Goal: Transaction & Acquisition: Book appointment/travel/reservation

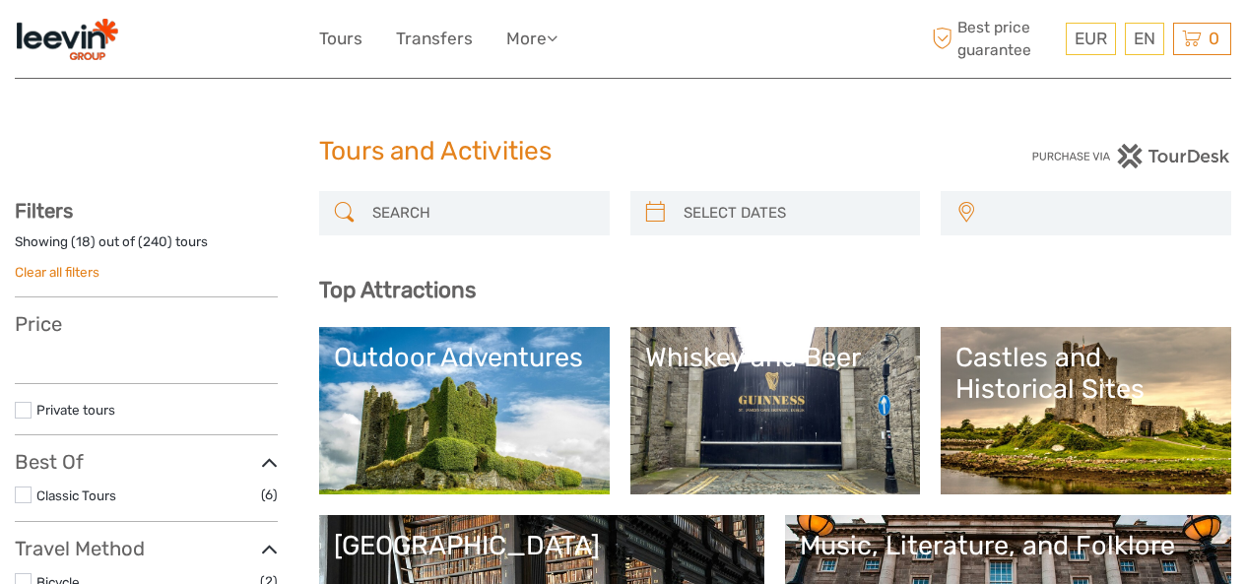
select select
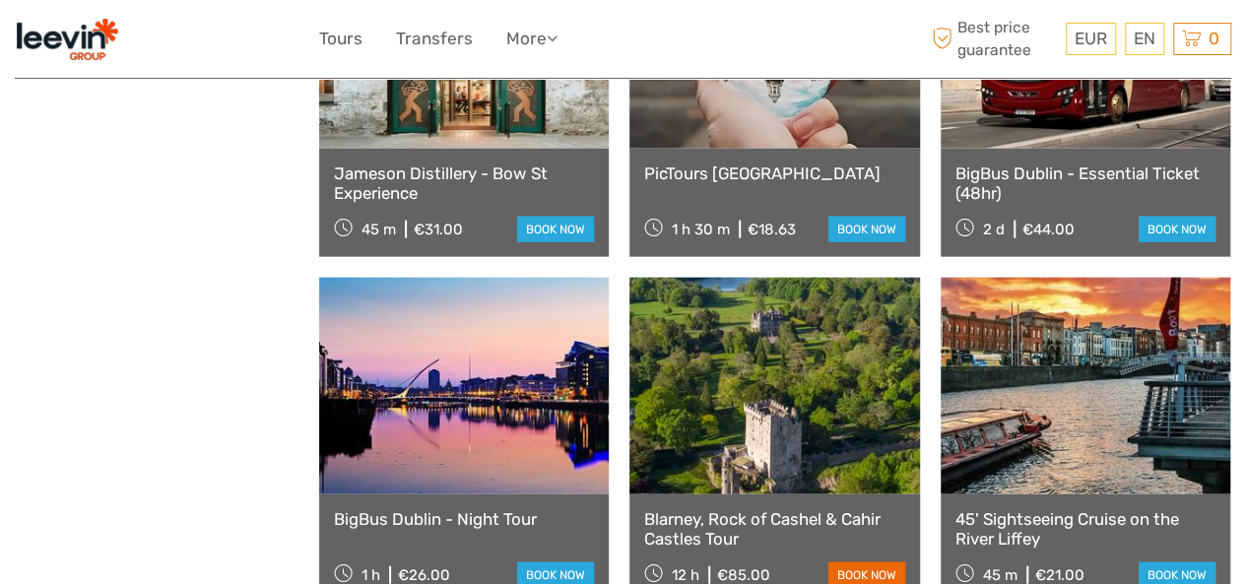
scroll to position [2365, 0]
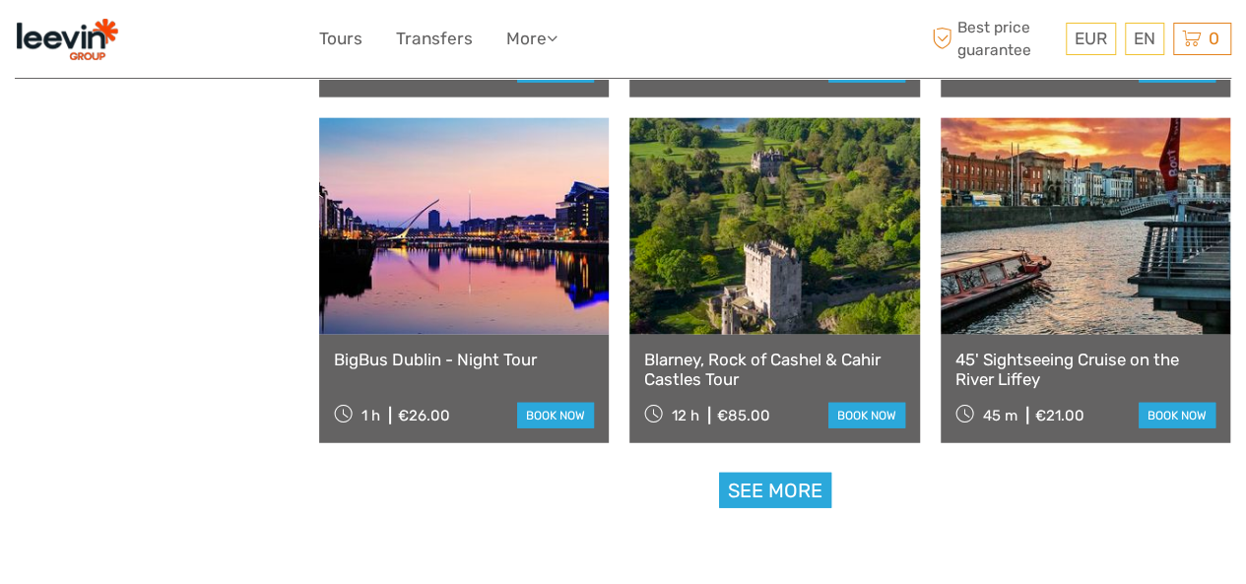
click at [777, 480] on link "See more" at bounding box center [775, 491] width 112 height 36
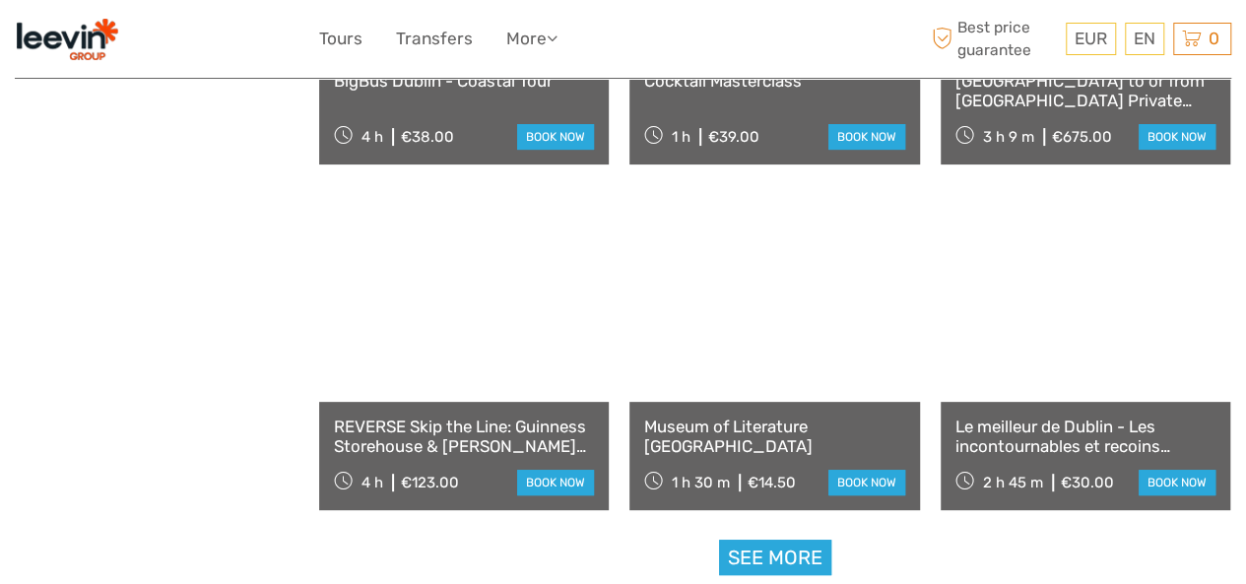
scroll to position [3941, 0]
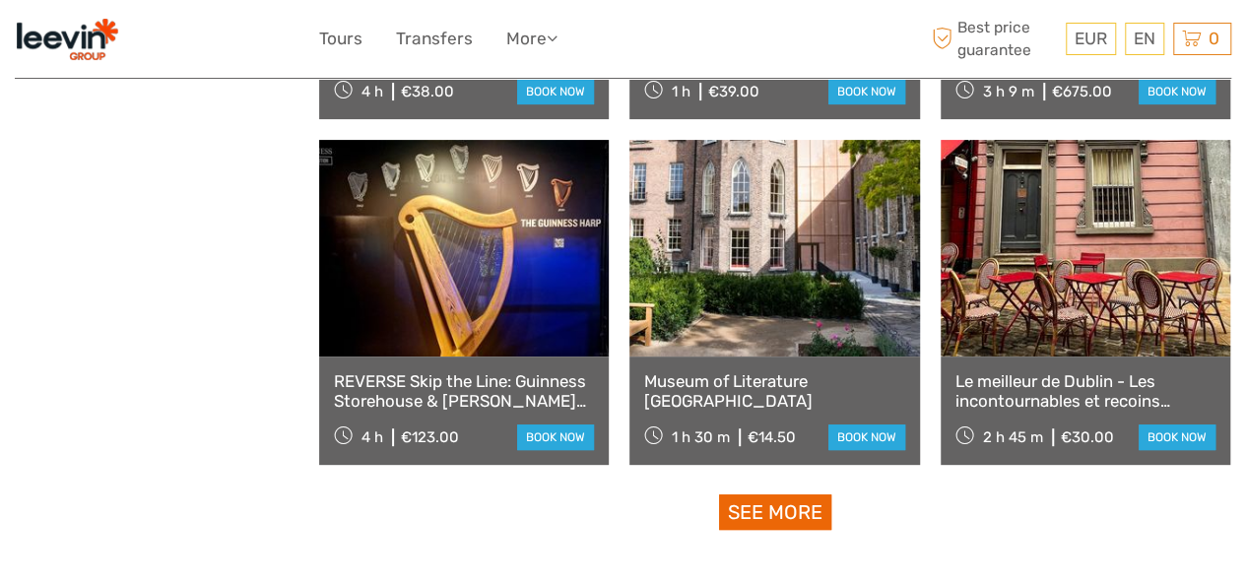
click at [794, 500] on link "See more" at bounding box center [775, 513] width 112 height 36
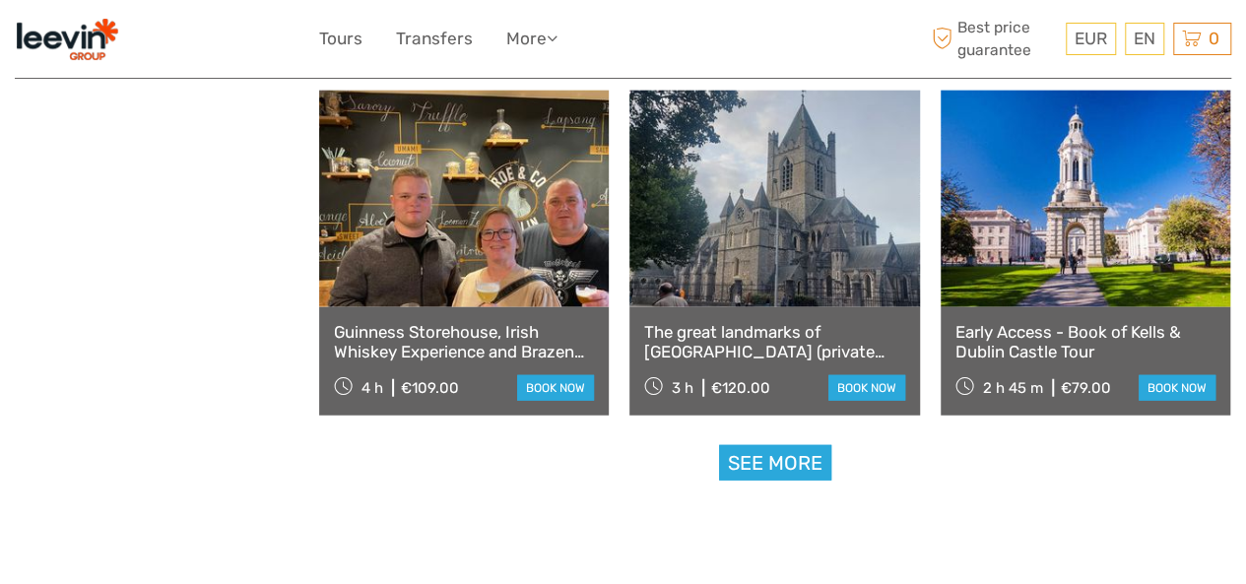
scroll to position [6109, 0]
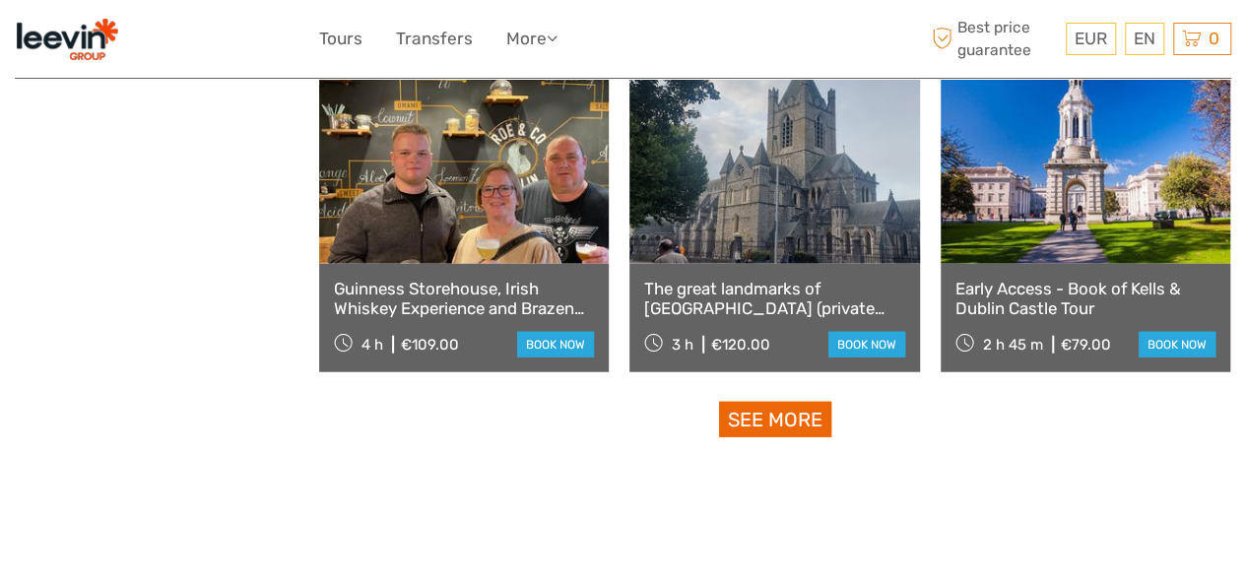
click at [778, 417] on link "See more" at bounding box center [775, 420] width 112 height 36
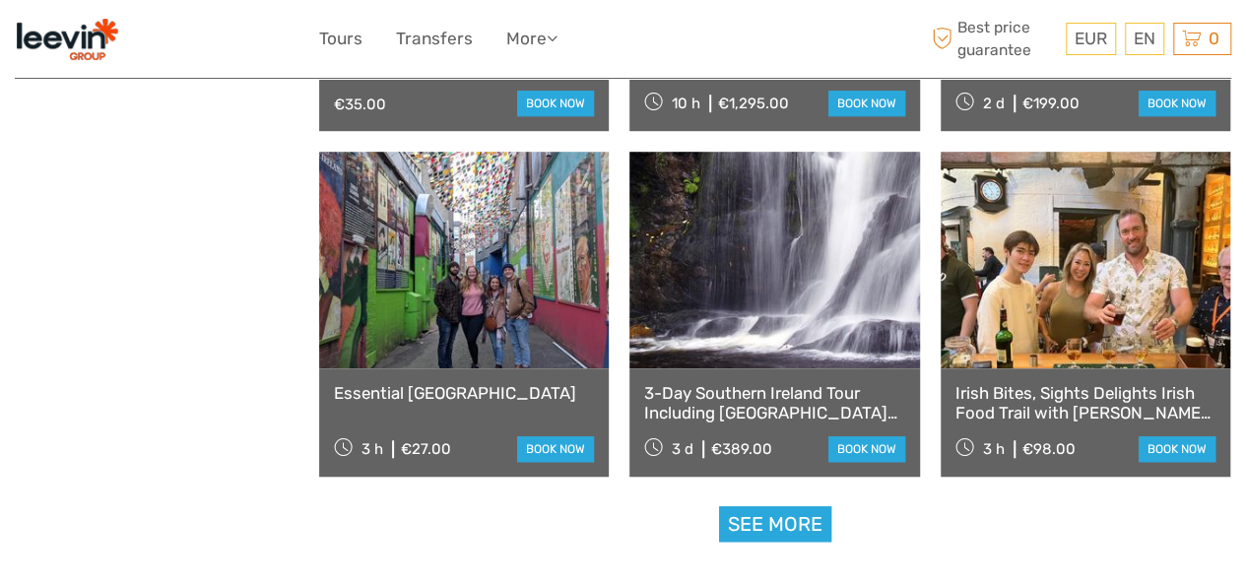
scroll to position [8178, 0]
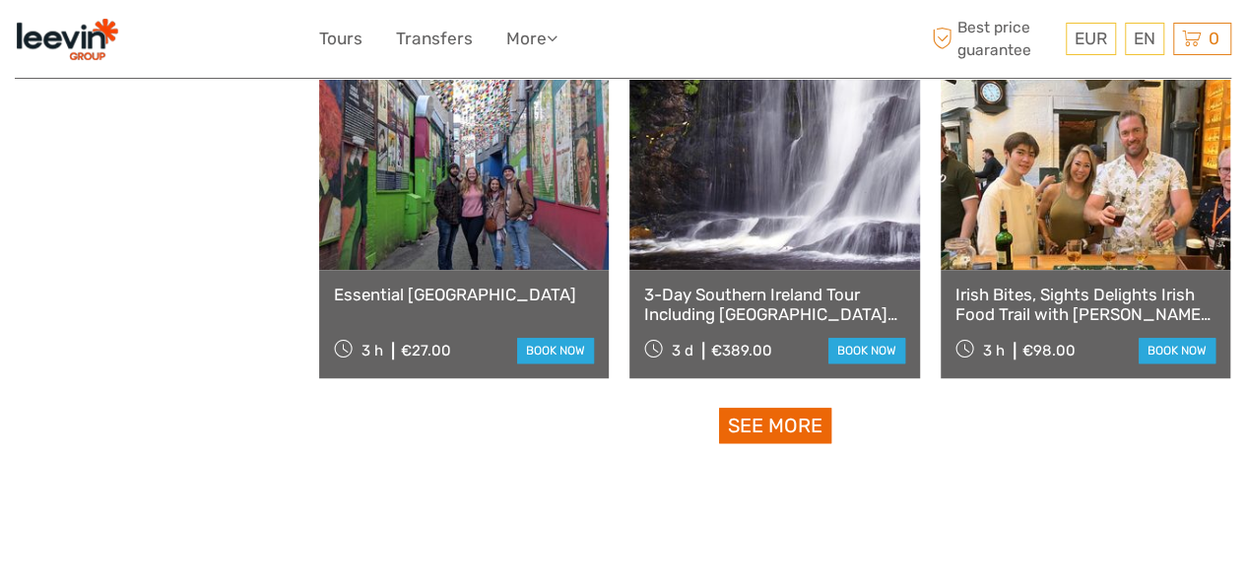
click at [826, 413] on link "See more" at bounding box center [775, 426] width 112 height 36
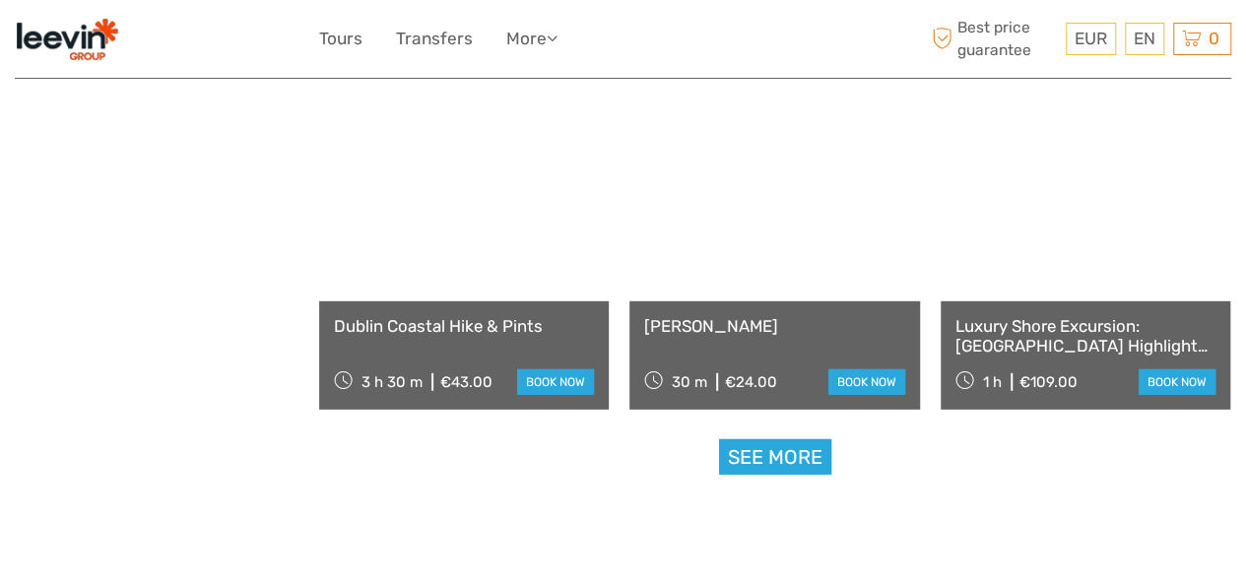
scroll to position [10247, 0]
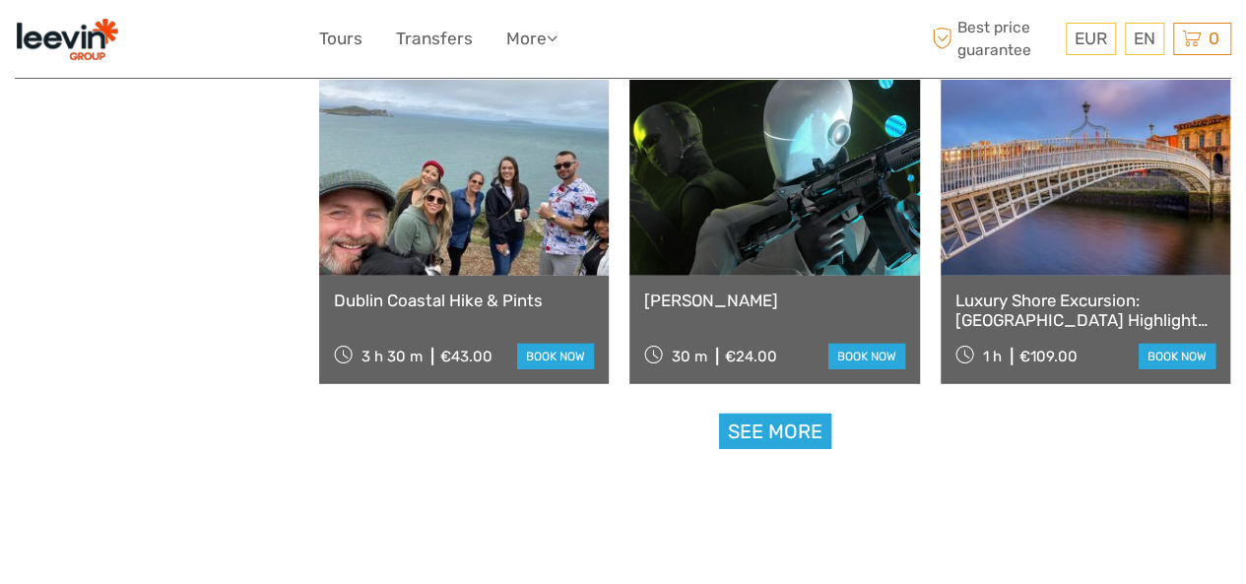
click at [817, 427] on link "See more" at bounding box center [775, 432] width 112 height 36
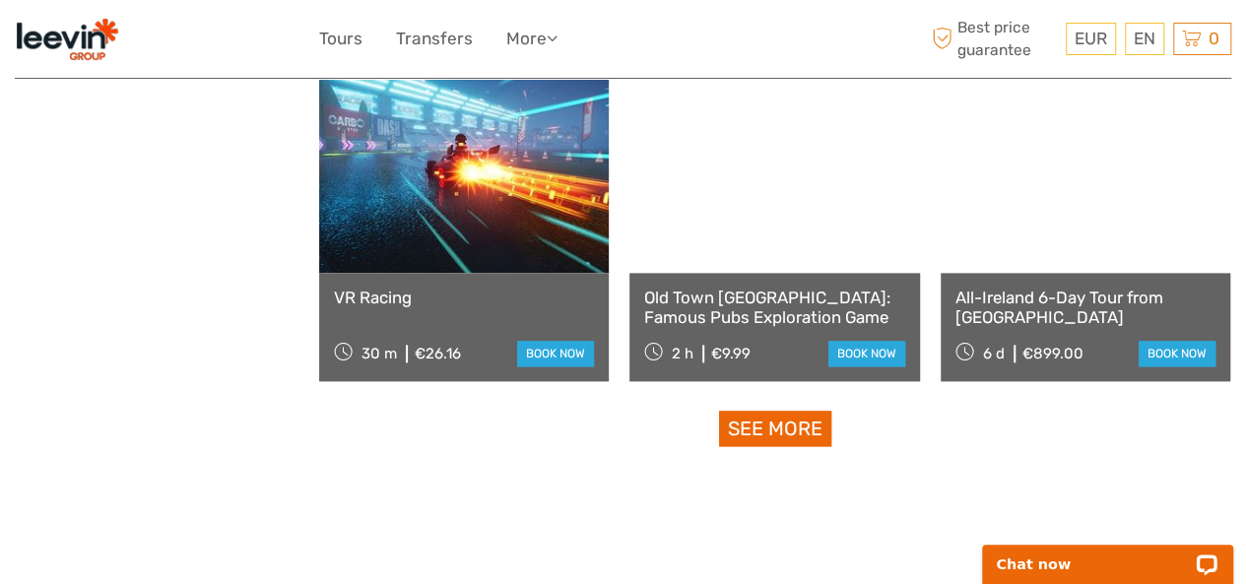
scroll to position [12218, 0]
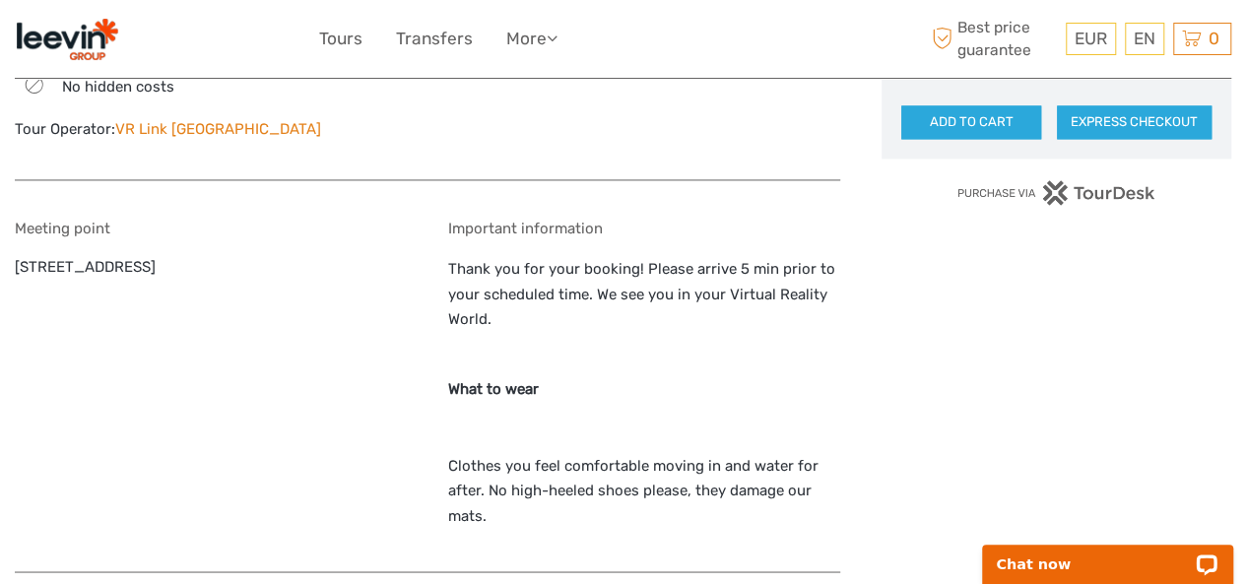
scroll to position [1379, 0]
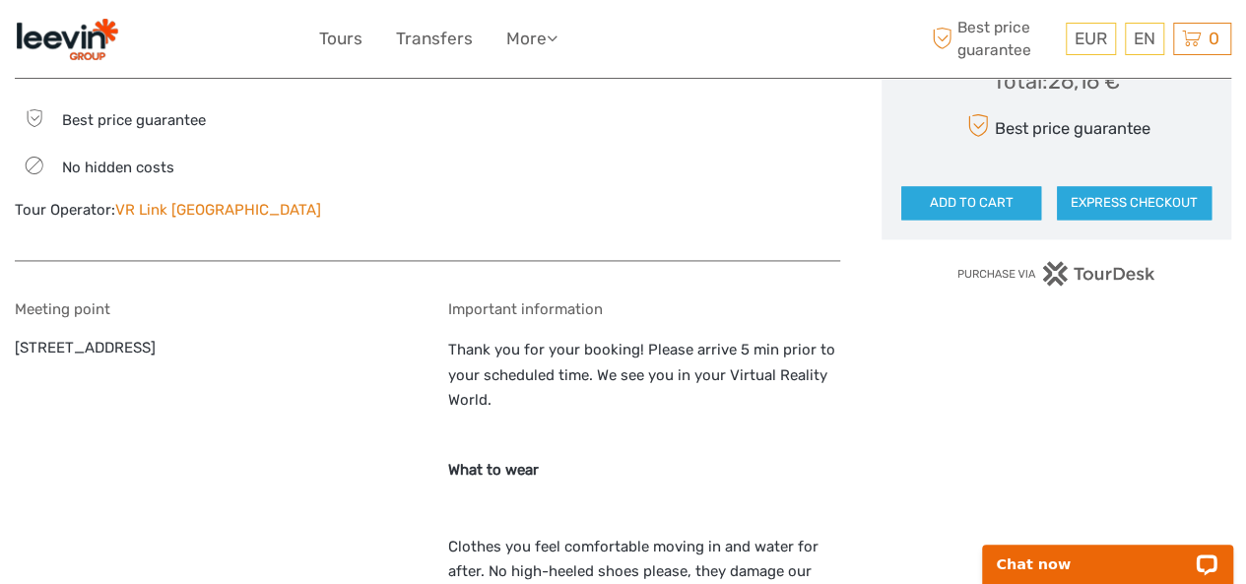
click at [165, 214] on link "VR Link [GEOGRAPHIC_DATA]" at bounding box center [218, 210] width 206 height 18
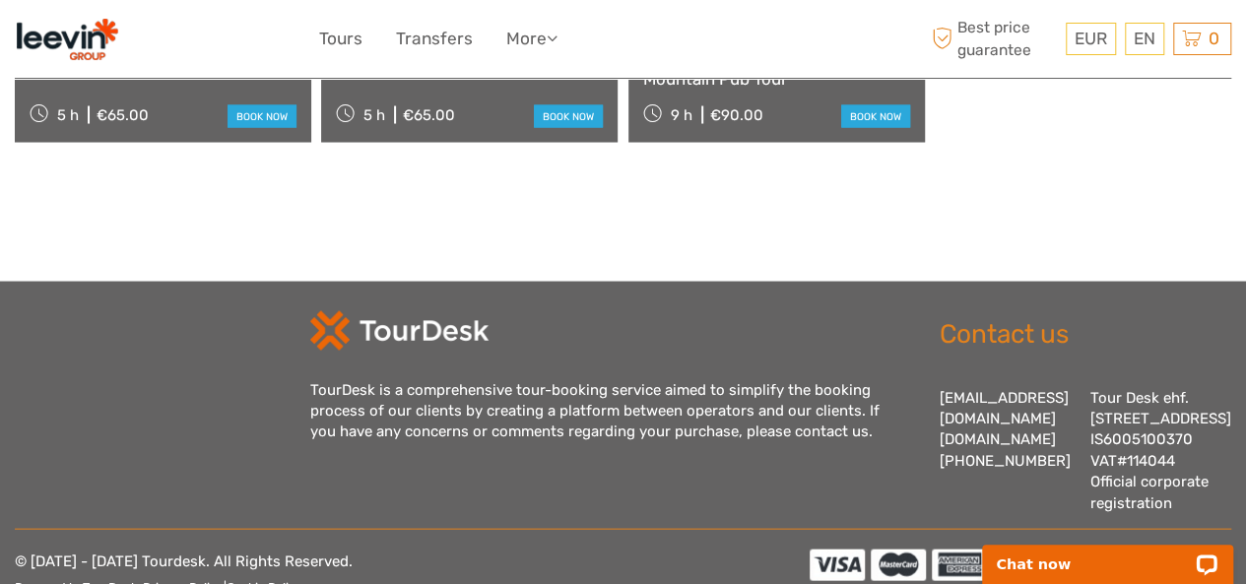
scroll to position [1872, 0]
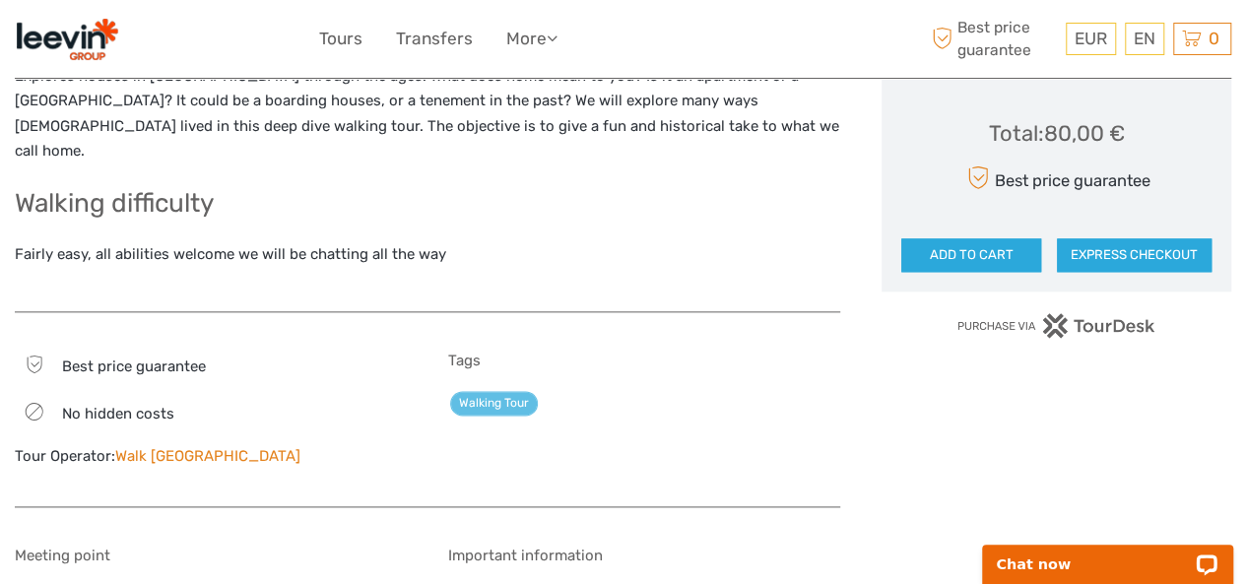
scroll to position [1182, 0]
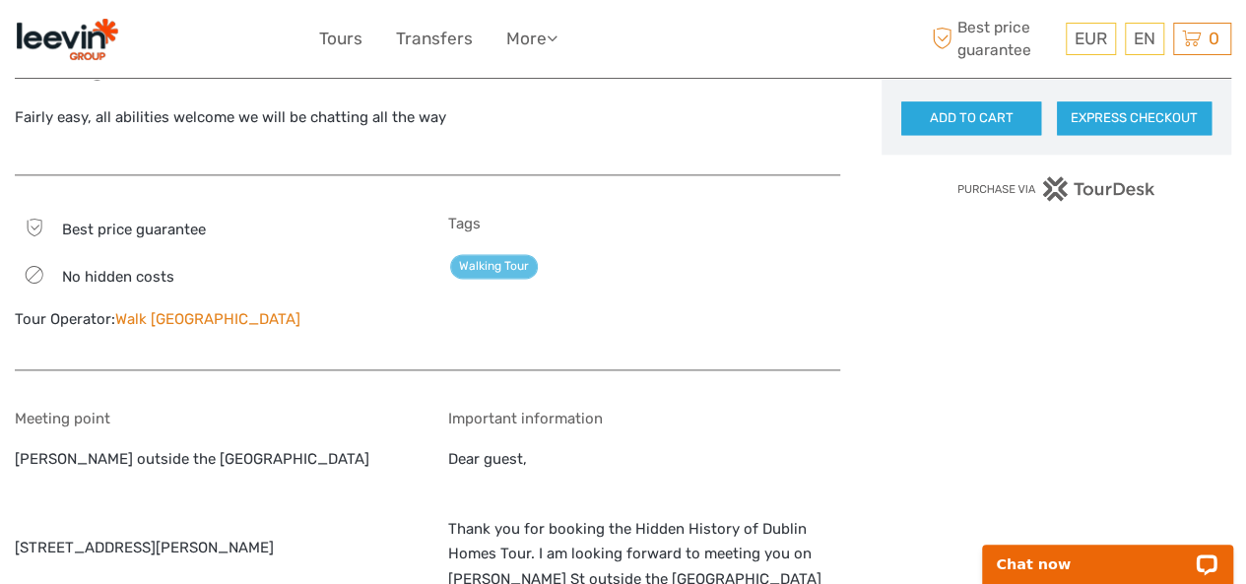
click at [134, 310] on link "Walk Dublin" at bounding box center [207, 319] width 185 height 18
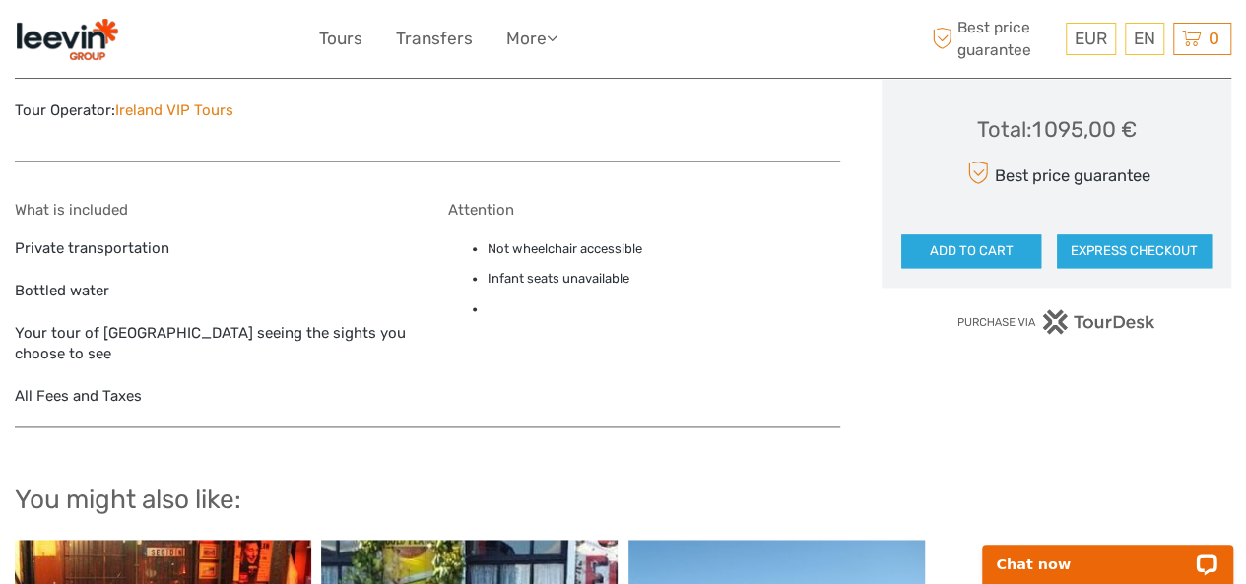
scroll to position [1379, 0]
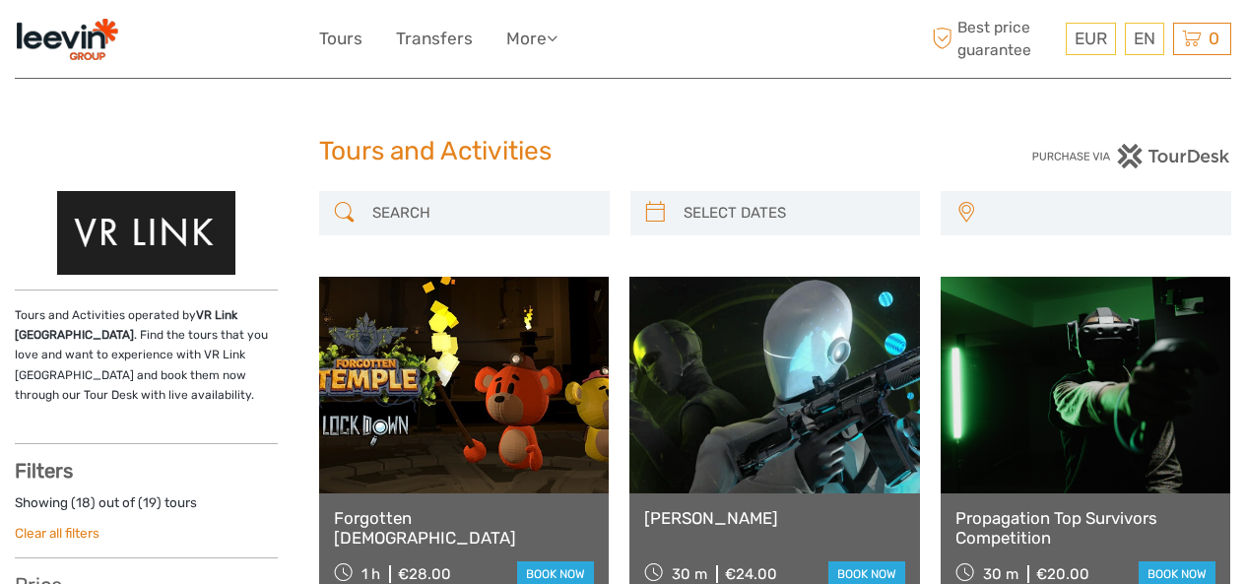
select select
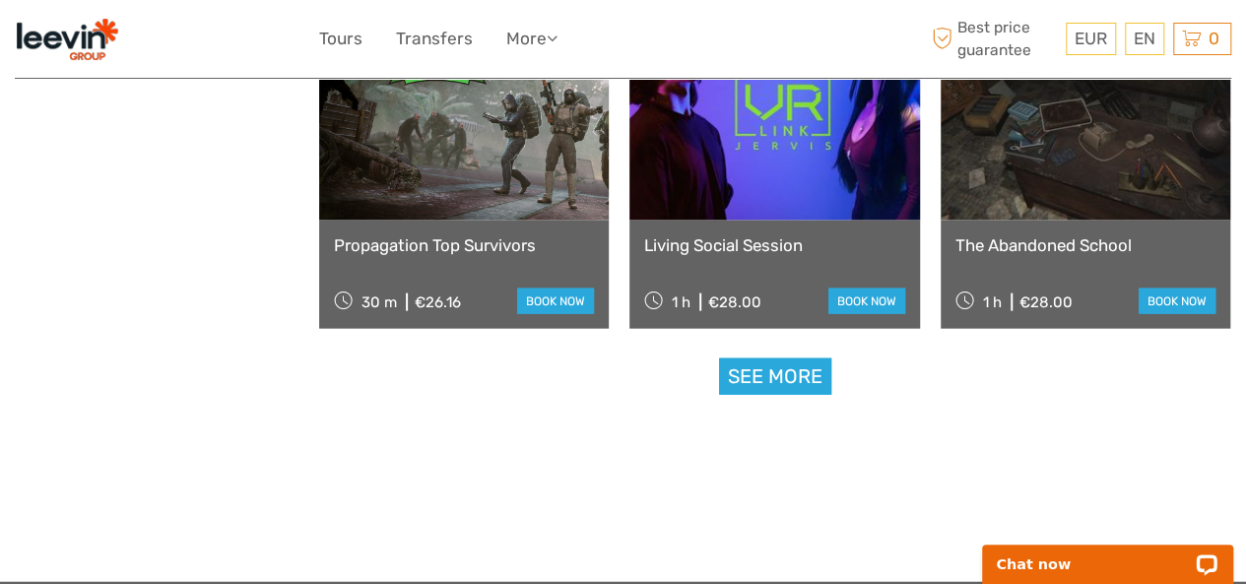
scroll to position [2266, 0]
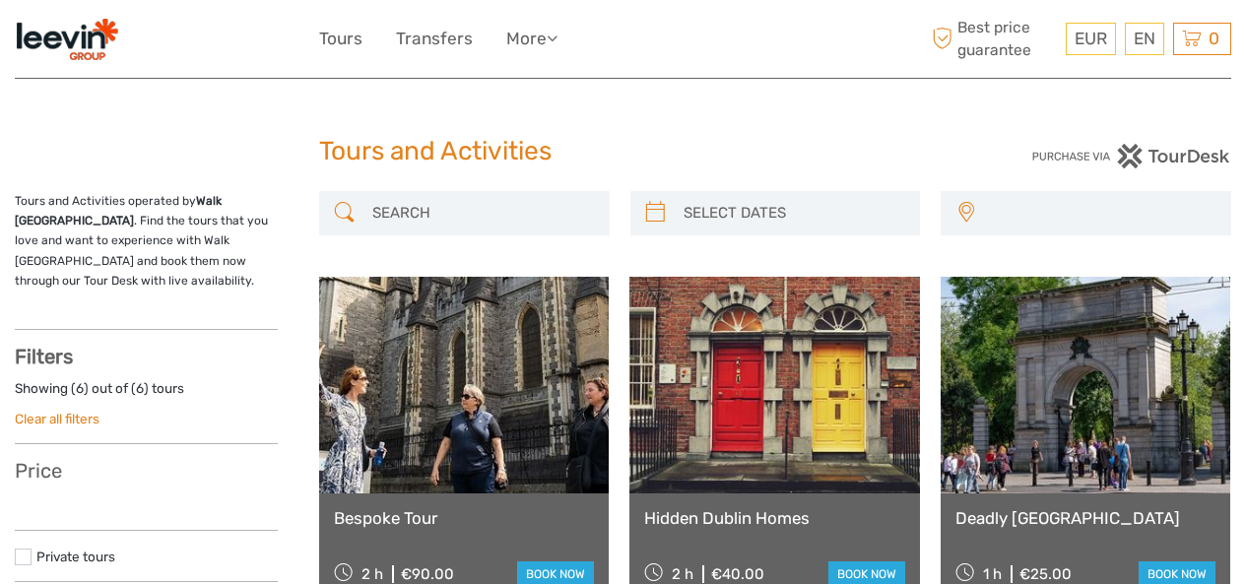
select select
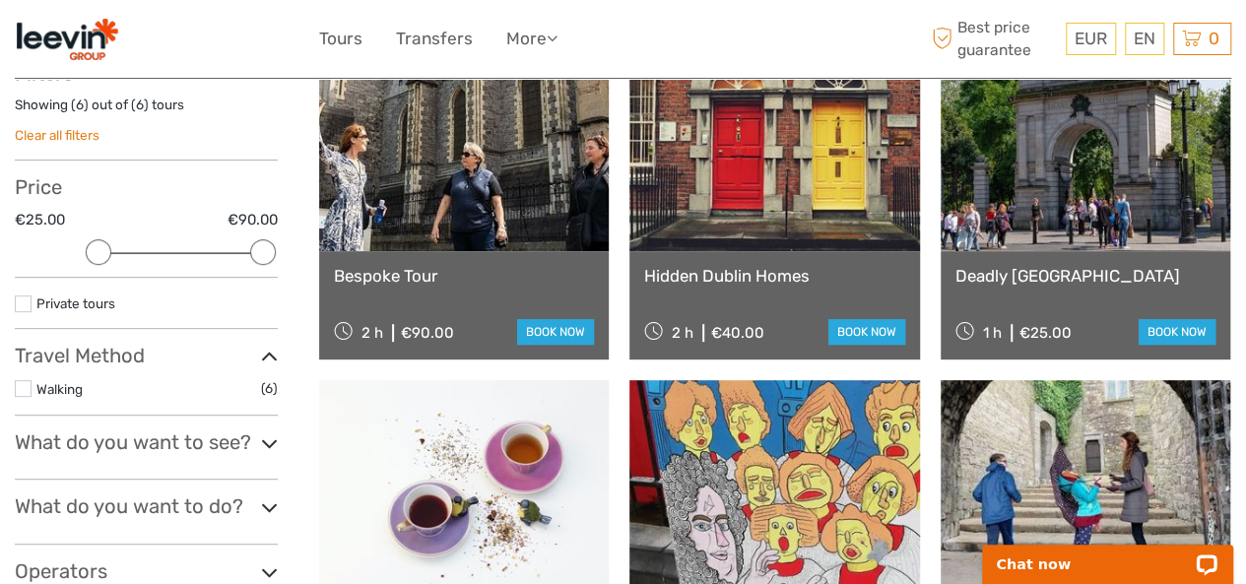
scroll to position [296, 0]
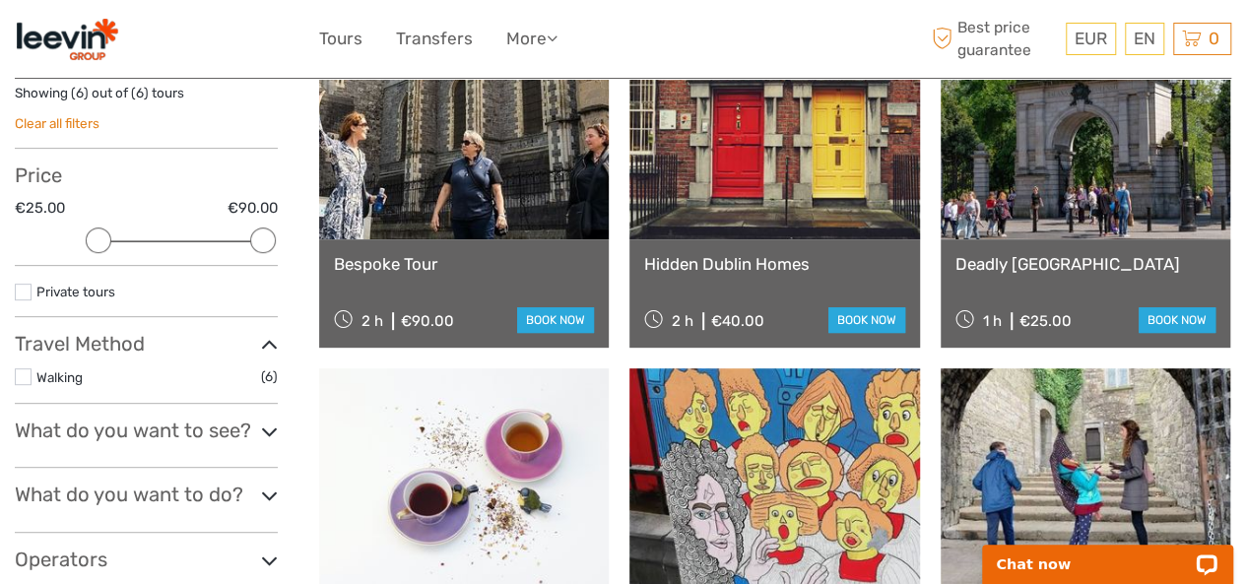
click at [788, 261] on link "Hidden Dublin Homes" at bounding box center [774, 264] width 260 height 20
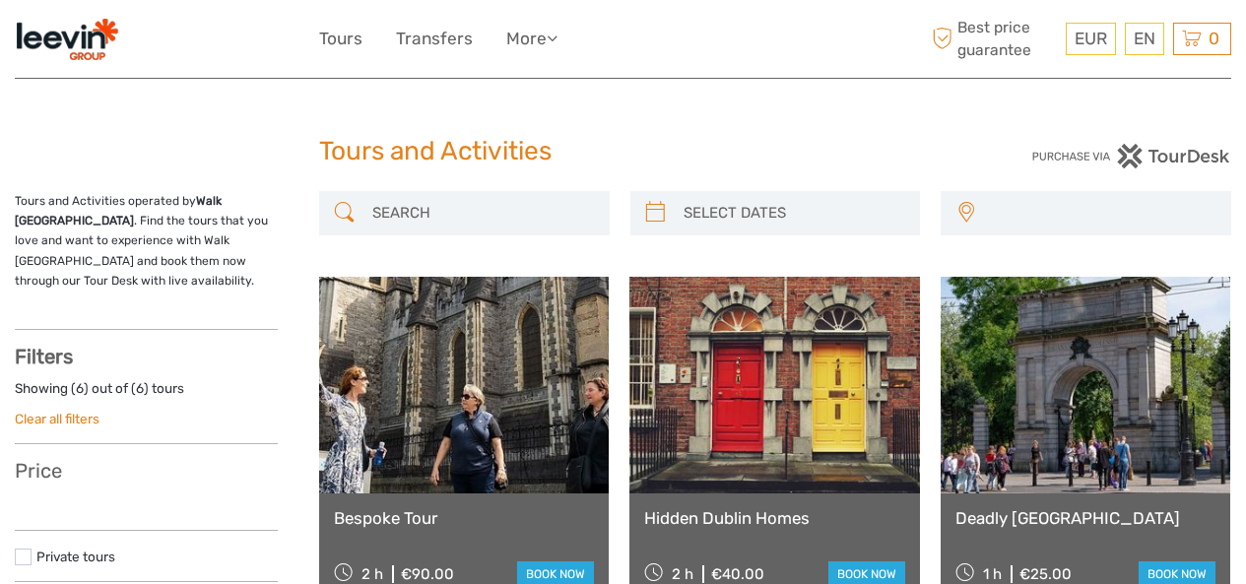
select select
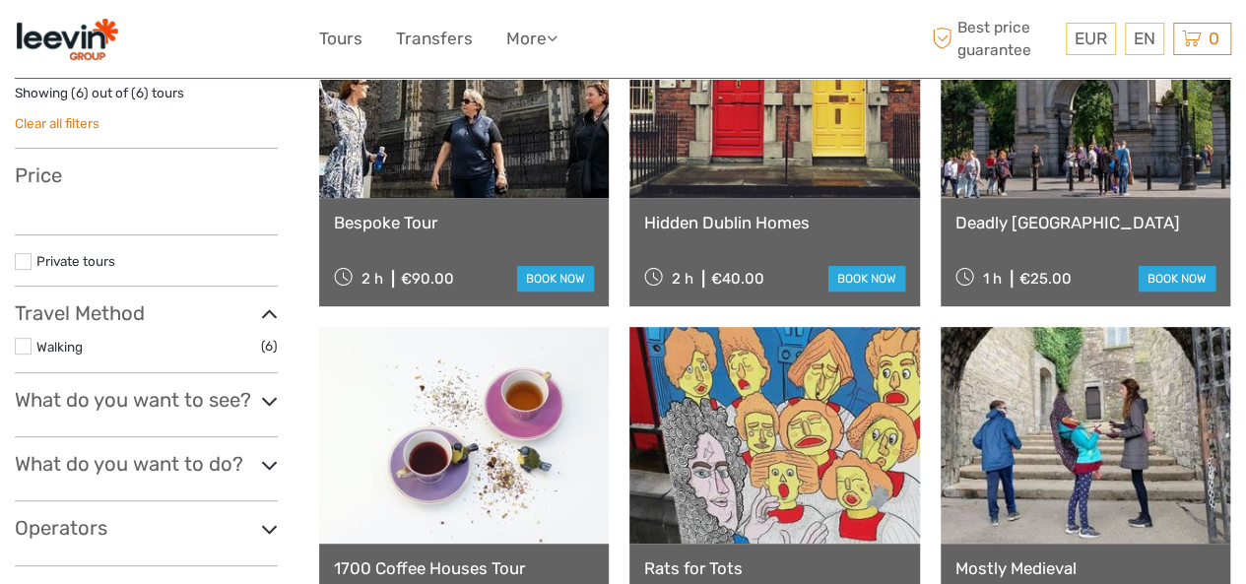
select select
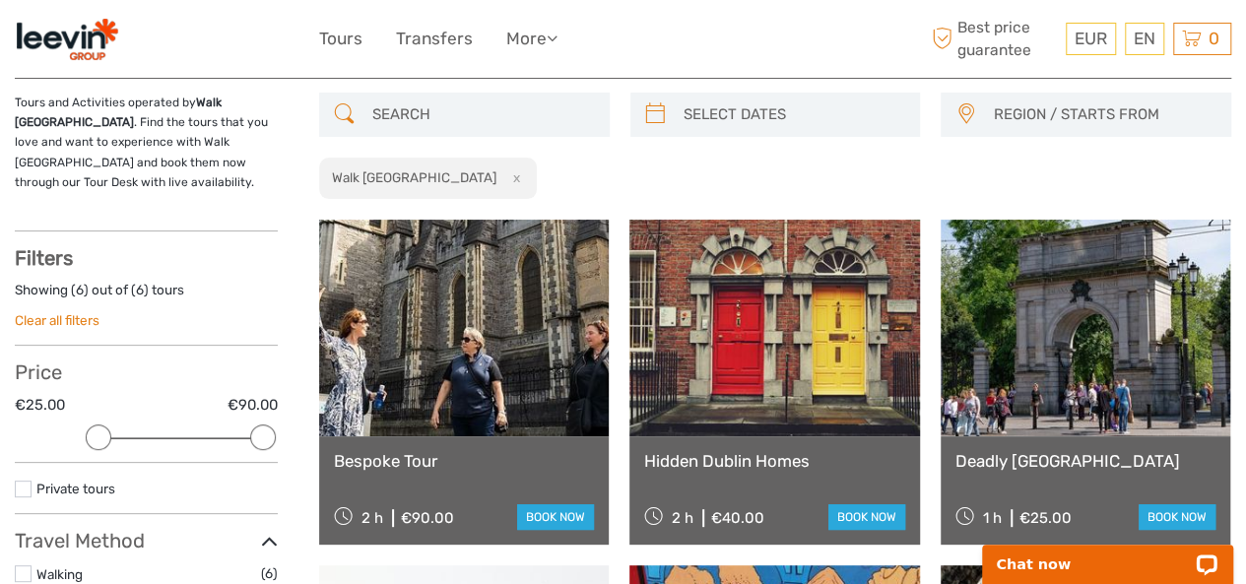
drag, startPoint x: 737, startPoint y: 441, endPoint x: 758, endPoint y: 472, distance: 36.9
click at [737, 442] on div "Hidden Dublin Homes 2 h €40.00 book now" at bounding box center [775, 490] width 290 height 108
click at [751, 464] on link "Hidden Dublin Homes" at bounding box center [774, 461] width 260 height 20
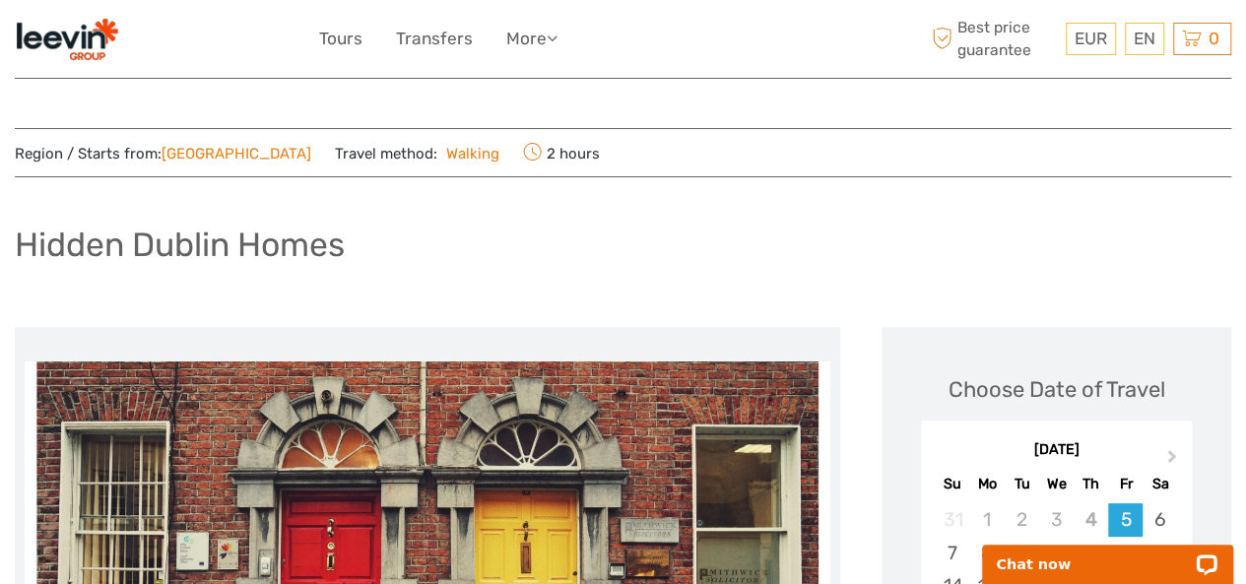
drag, startPoint x: 242, startPoint y: 197, endPoint x: 237, endPoint y: 316, distance: 119.3
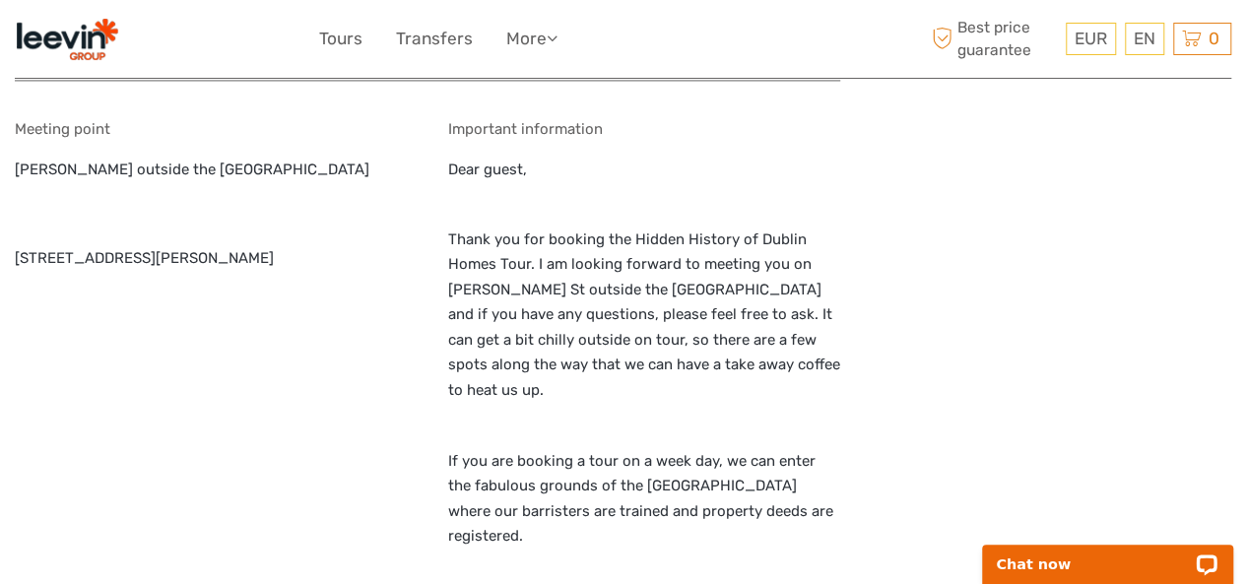
scroll to position [1078, 0]
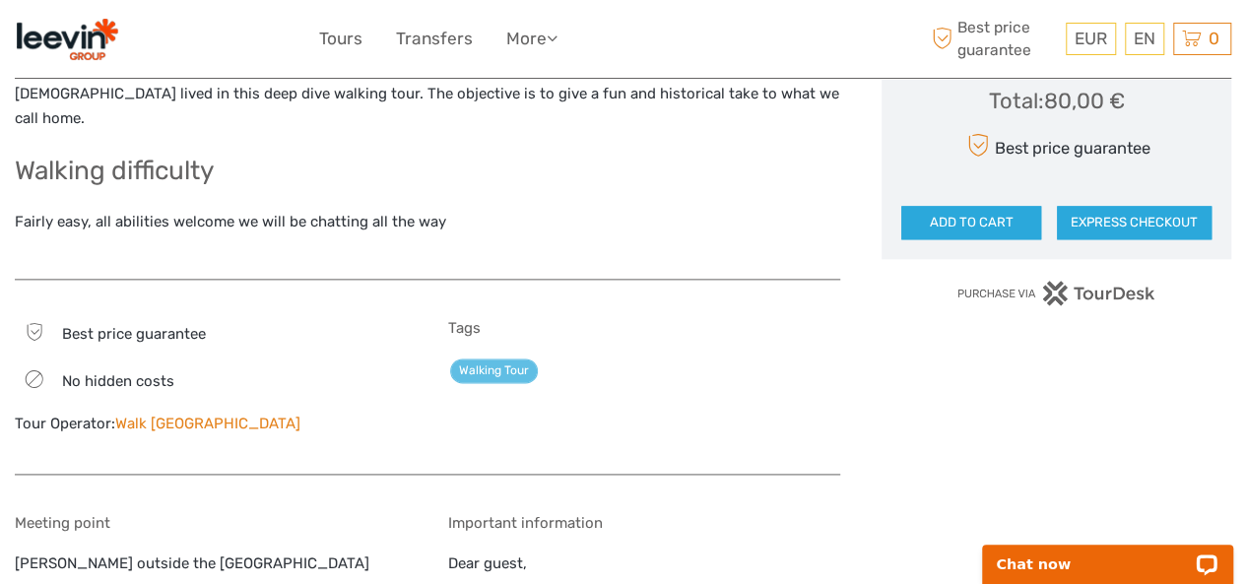
click at [161, 415] on link "Walk [GEOGRAPHIC_DATA]" at bounding box center [207, 424] width 185 height 18
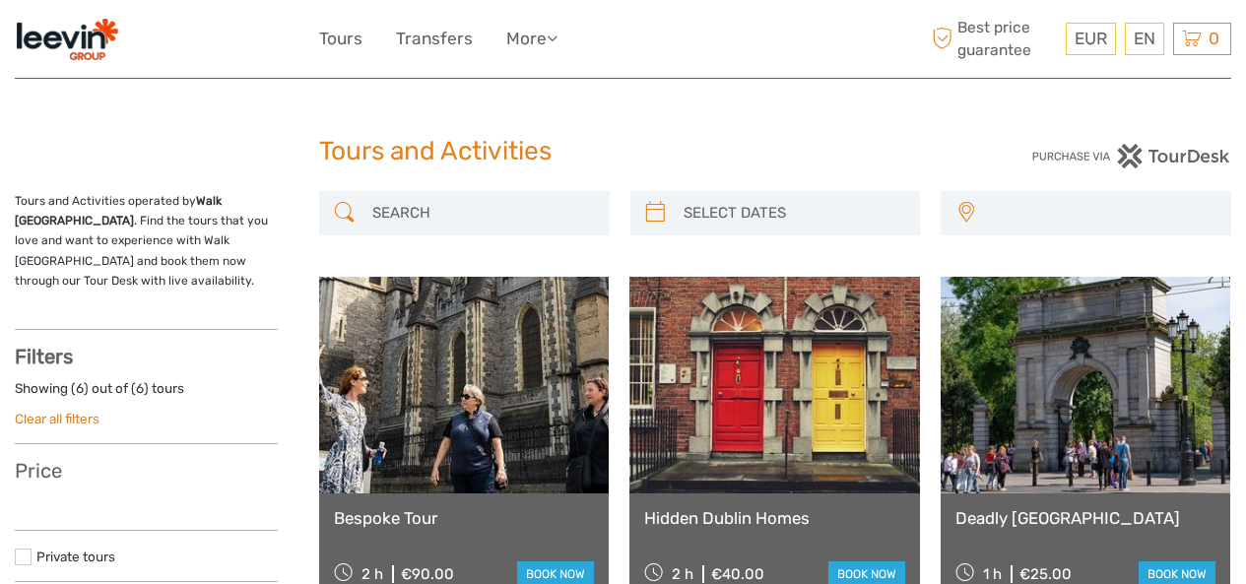
select select
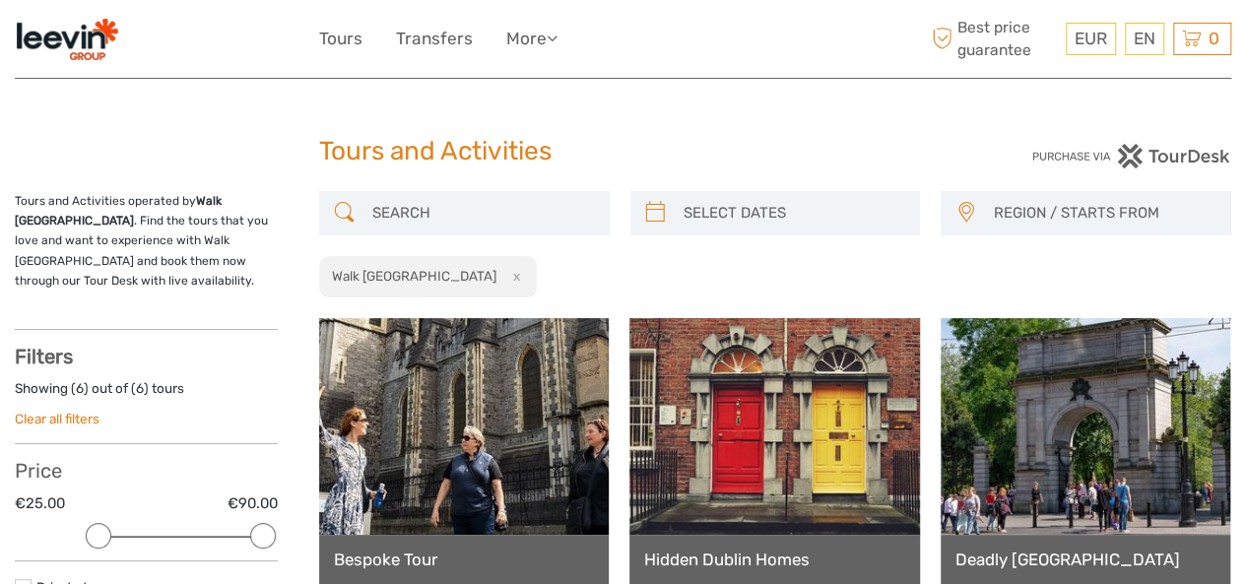
click at [452, 145] on h1 "Tours and Activities" at bounding box center [623, 152] width 609 height 32
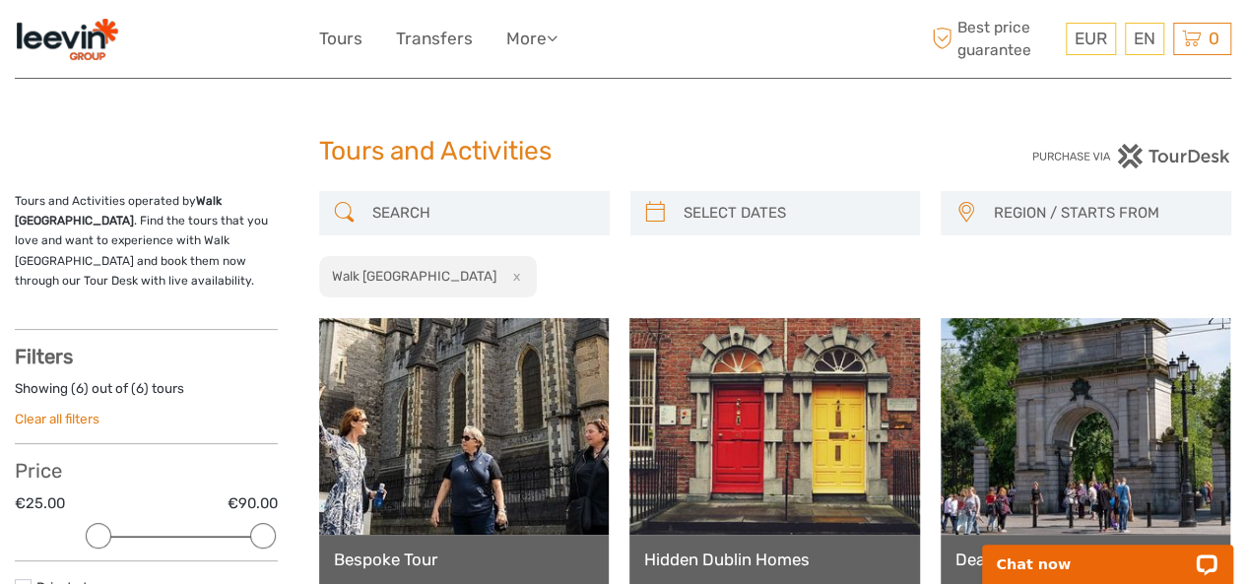
click at [222, 194] on strong "Walk [GEOGRAPHIC_DATA]" at bounding box center [118, 211] width 207 height 34
click at [222, 197] on strong "Walk [GEOGRAPHIC_DATA]" at bounding box center [118, 211] width 207 height 34
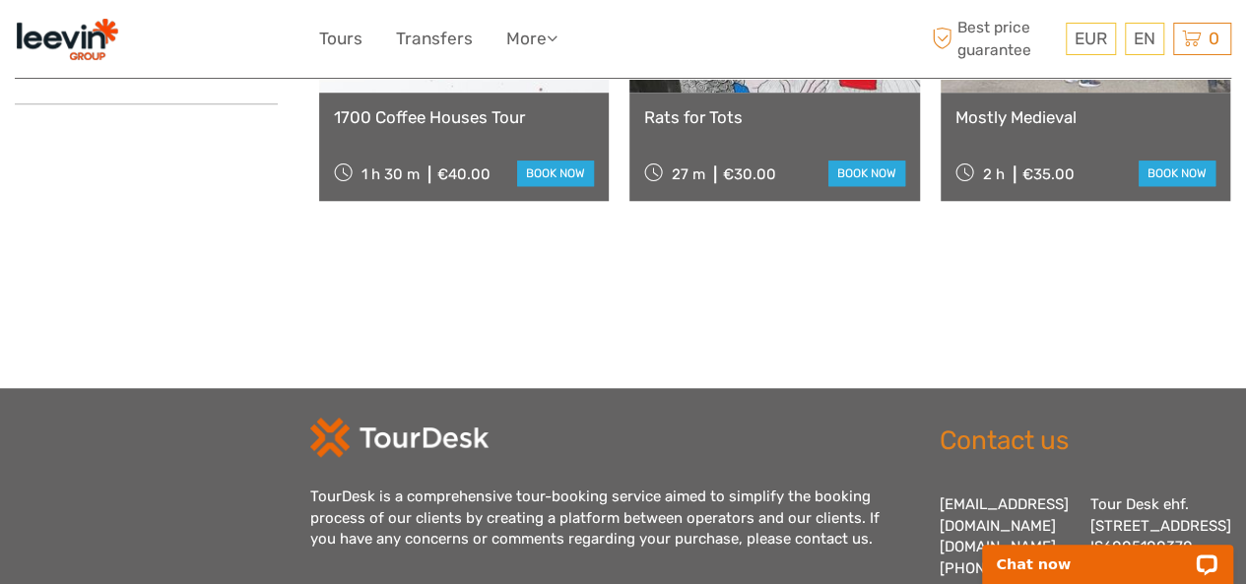
scroll to position [591, 0]
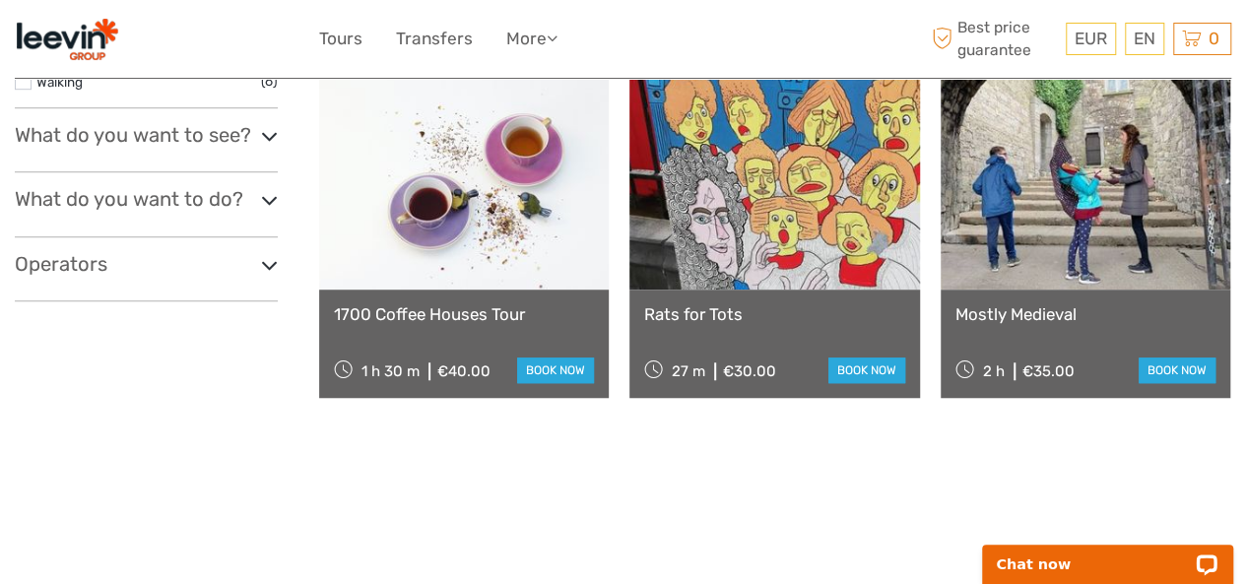
click at [216, 226] on div "Filters Showing ( 6 ) out of ( 6 ) tours Clear all filters Price €25.00 €90.00 …" at bounding box center [146, 27] width 263 height 547
click at [228, 252] on h3 "Operators" at bounding box center [146, 264] width 263 height 24
click at [79, 290] on link "Walk [GEOGRAPHIC_DATA]" at bounding box center [118, 298] width 165 height 16
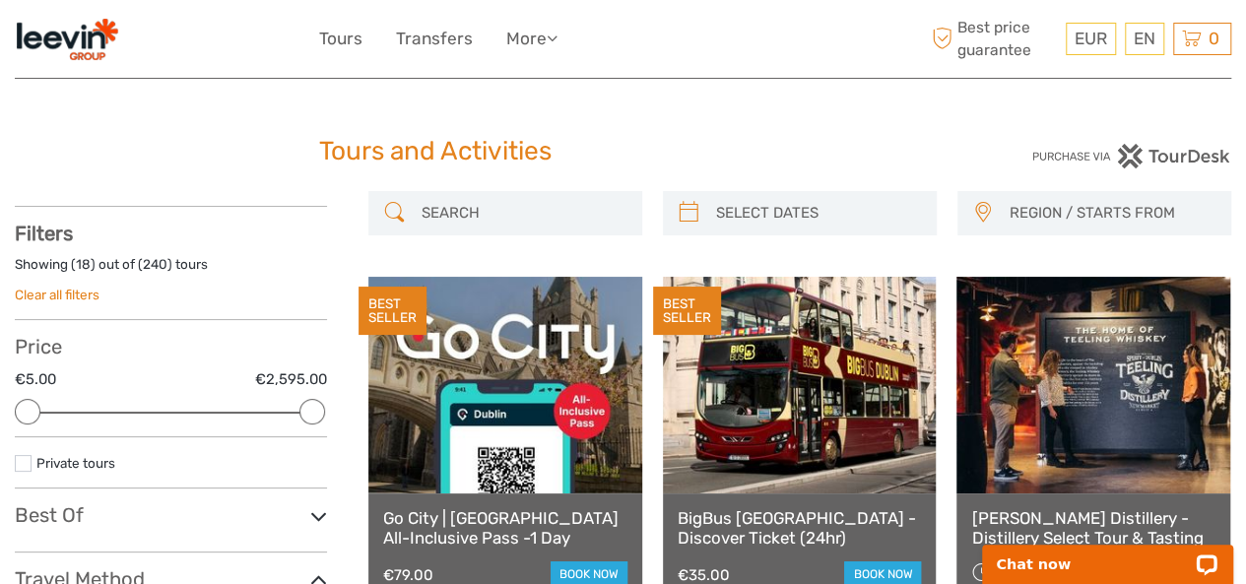
click at [1106, 165] on img at bounding box center [1132, 156] width 200 height 25
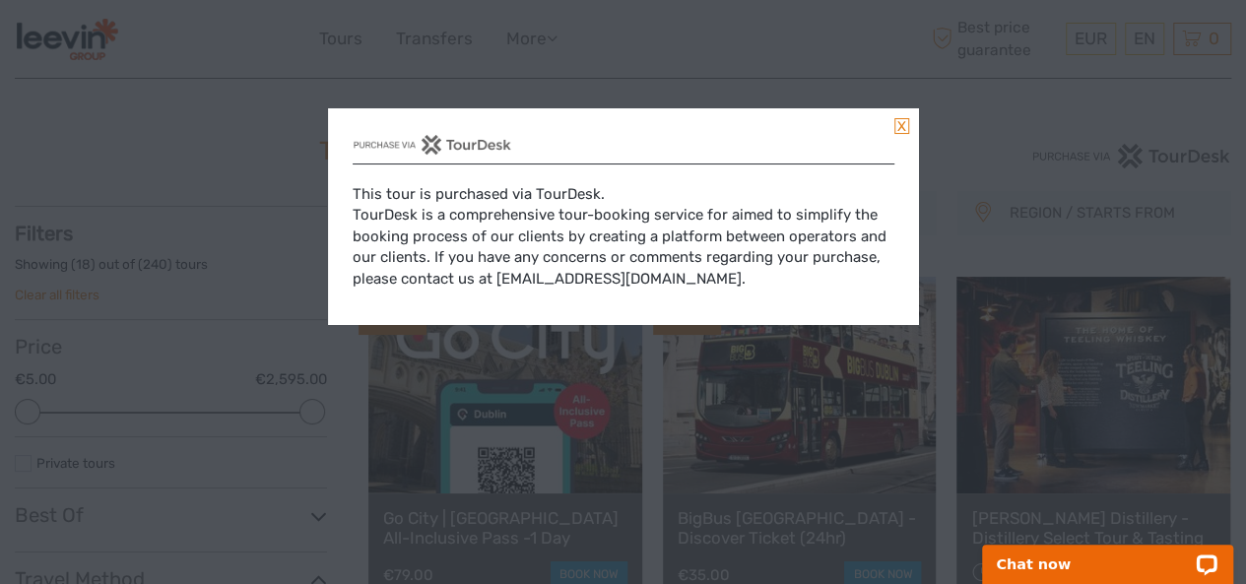
click at [889, 131] on div at bounding box center [624, 144] width 542 height 40
click at [896, 124] on link at bounding box center [902, 126] width 15 height 16
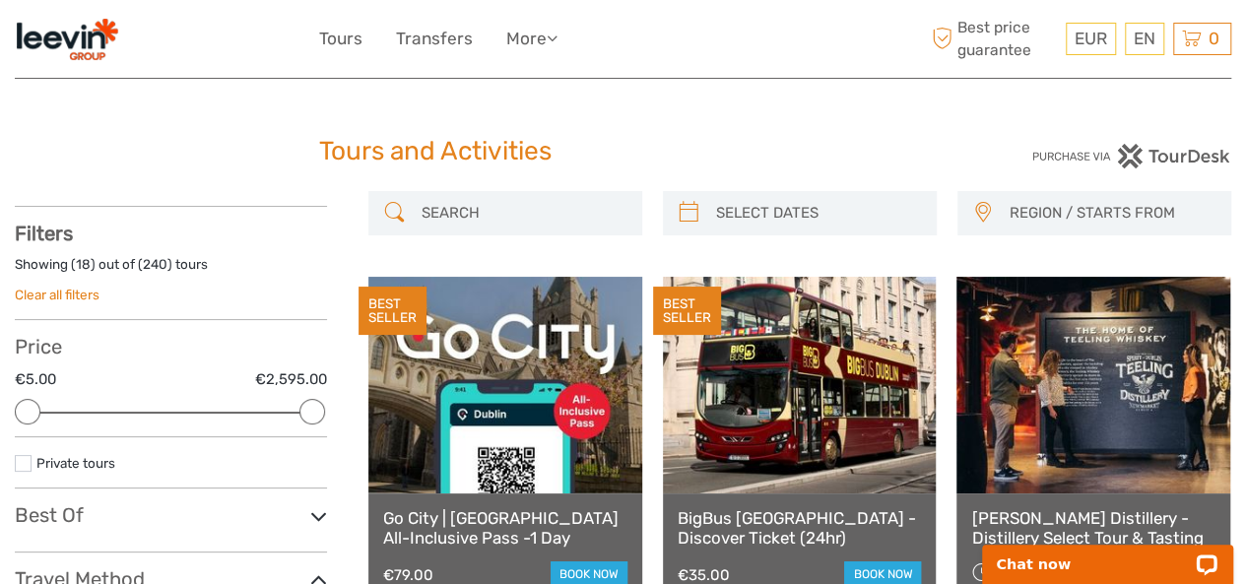
click at [93, 15] on img at bounding box center [67, 39] width 104 height 48
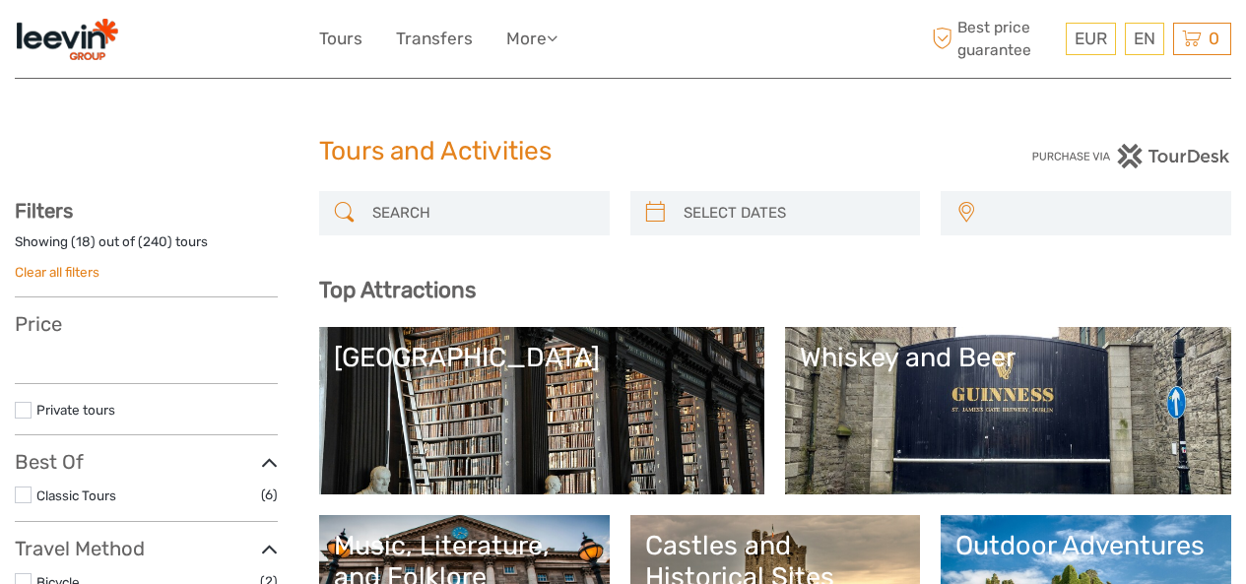
select select
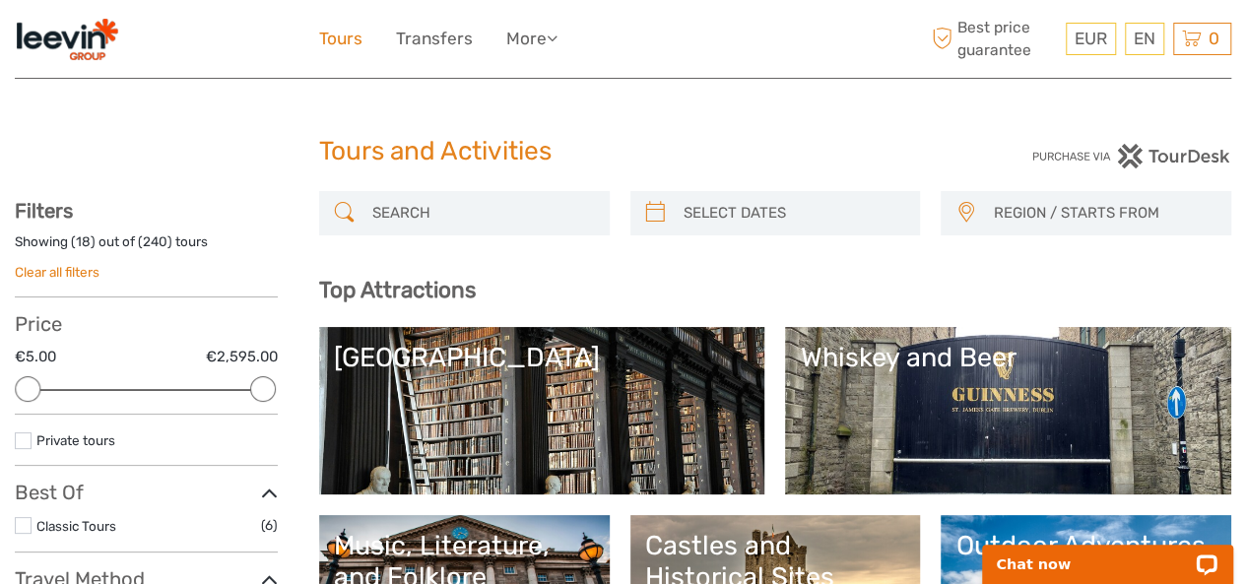
click at [361, 34] on link "Tours" at bounding box center [340, 39] width 43 height 29
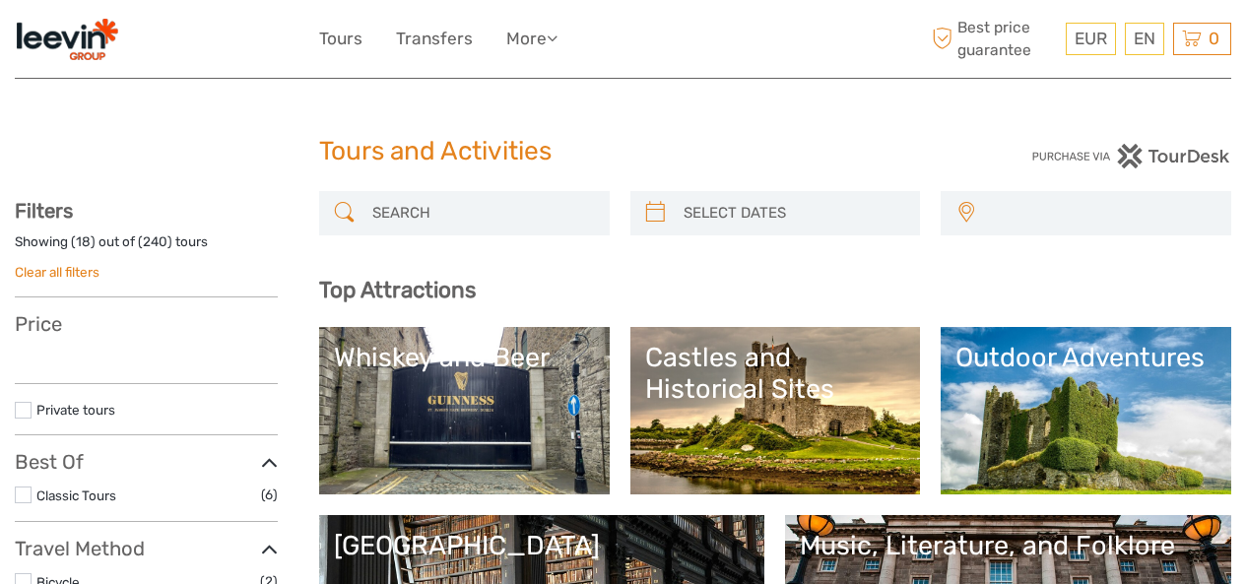
select select
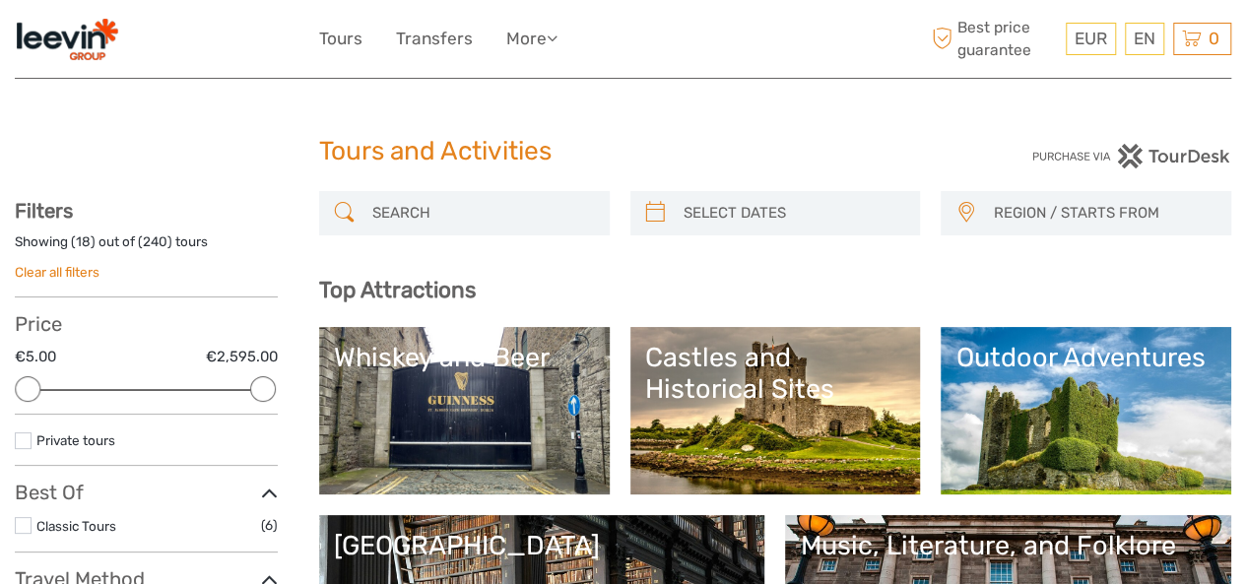
click at [77, 23] on img at bounding box center [67, 39] width 104 height 48
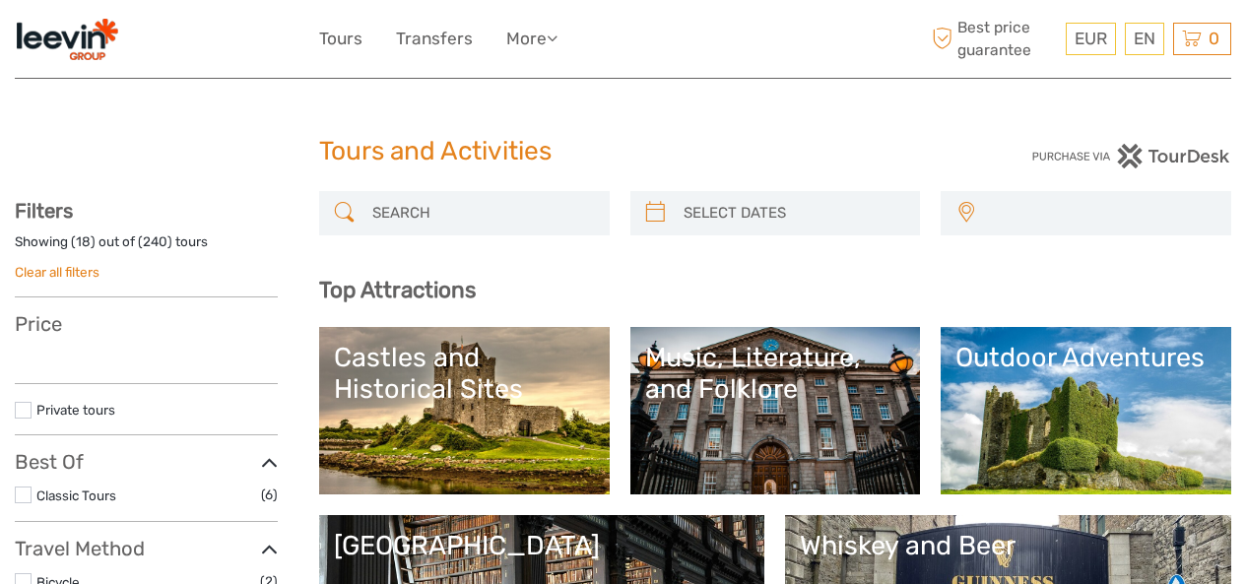
select select
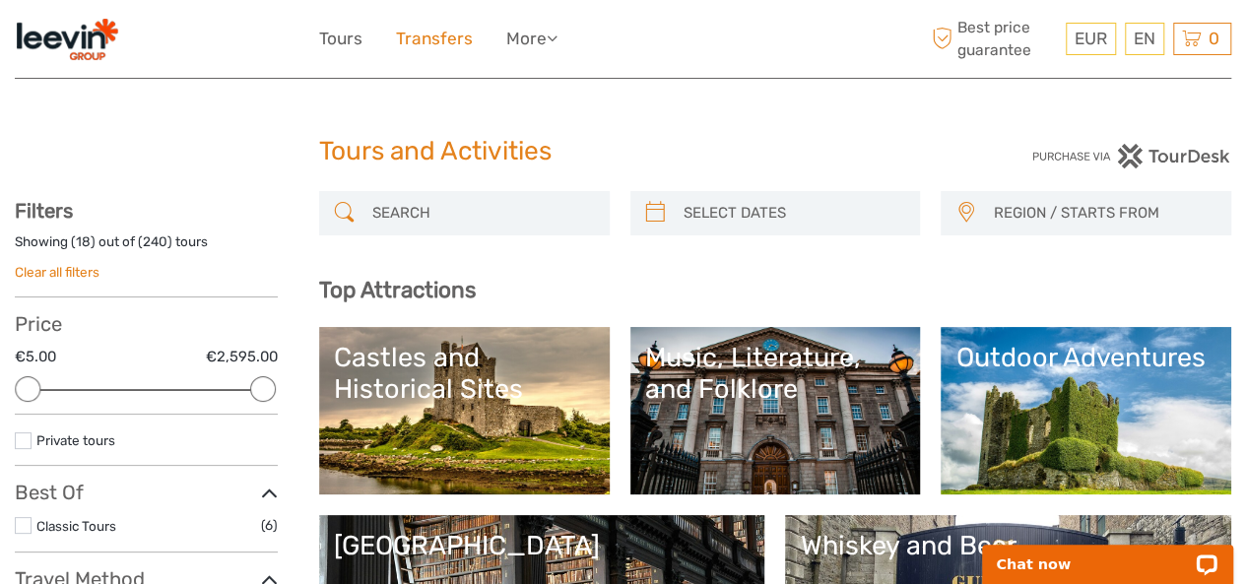
click at [436, 34] on link "Transfers" at bounding box center [434, 39] width 77 height 29
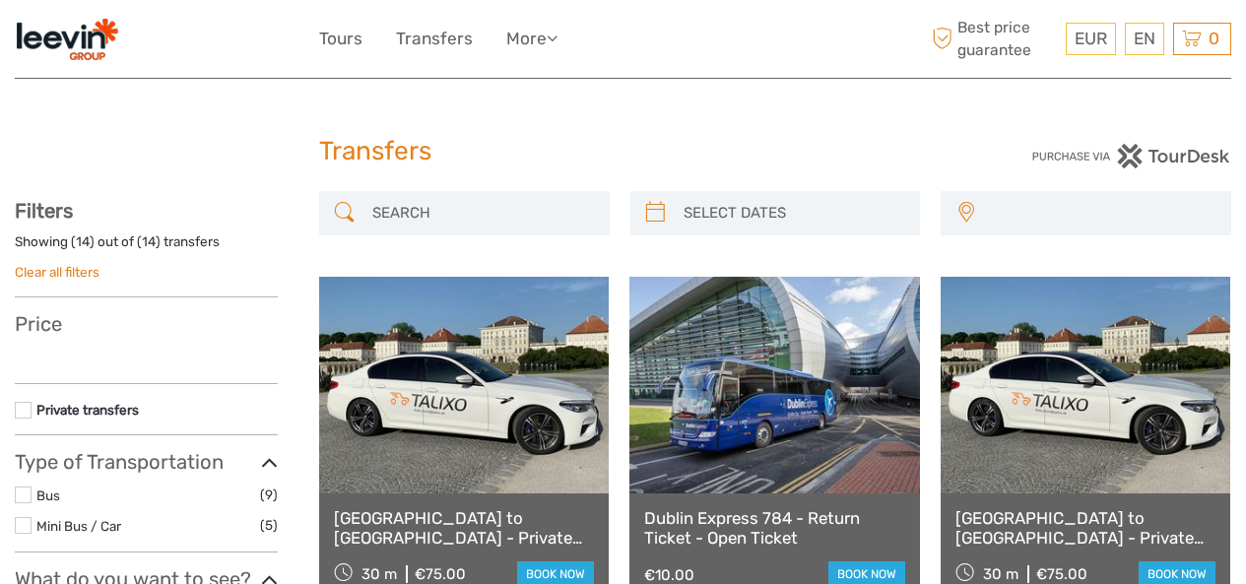
select select
click at [375, 36] on ul "Tours Transfers More Travel Articles Back to Portal Travel Articles Back to Por…" at bounding box center [453, 39] width 268 height 29
select select
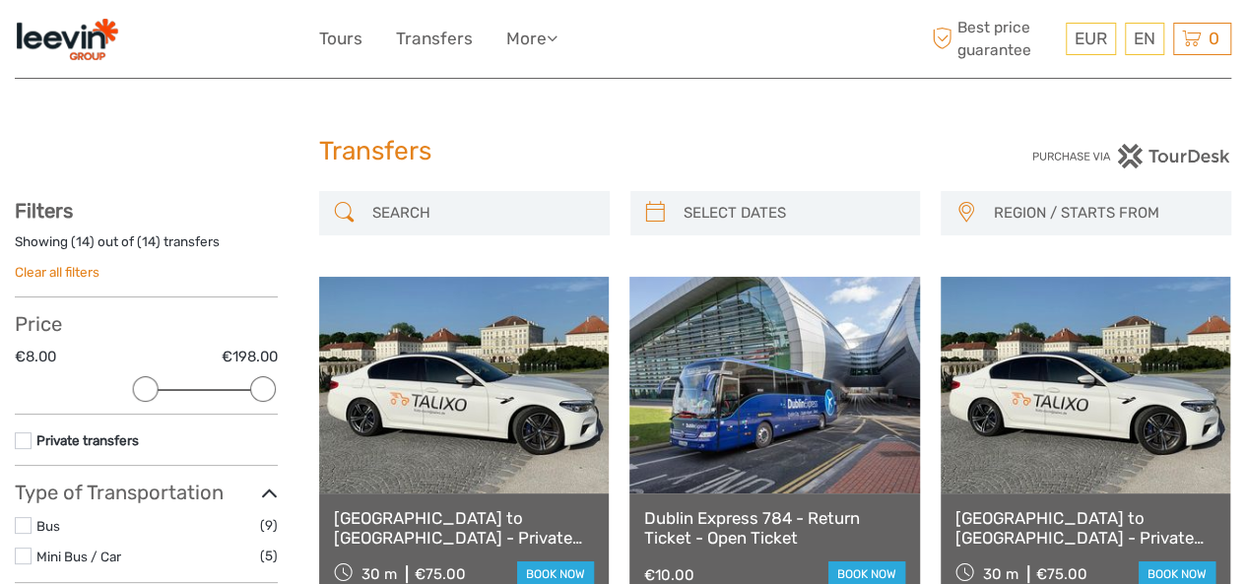
click at [366, 38] on ul "Tours Transfers More Travel Articles Back to Portal Travel Articles Back to Por…" at bounding box center [453, 39] width 268 height 29
click at [359, 41] on link "Tours" at bounding box center [340, 39] width 43 height 29
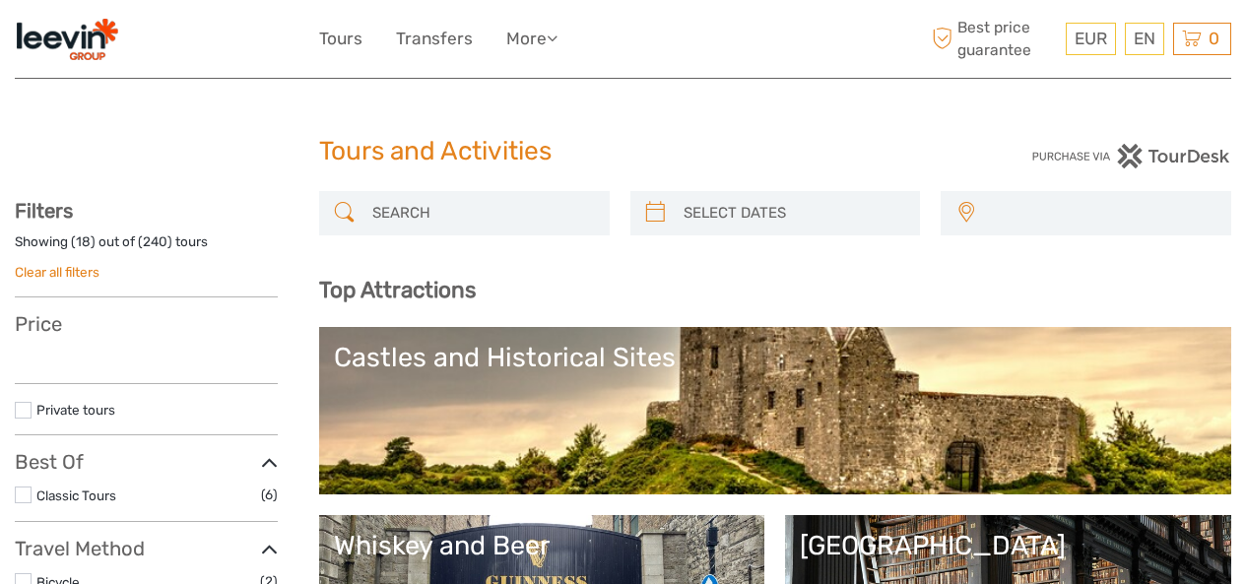
select select
click at [545, 46] on link "More" at bounding box center [531, 39] width 51 height 29
select select
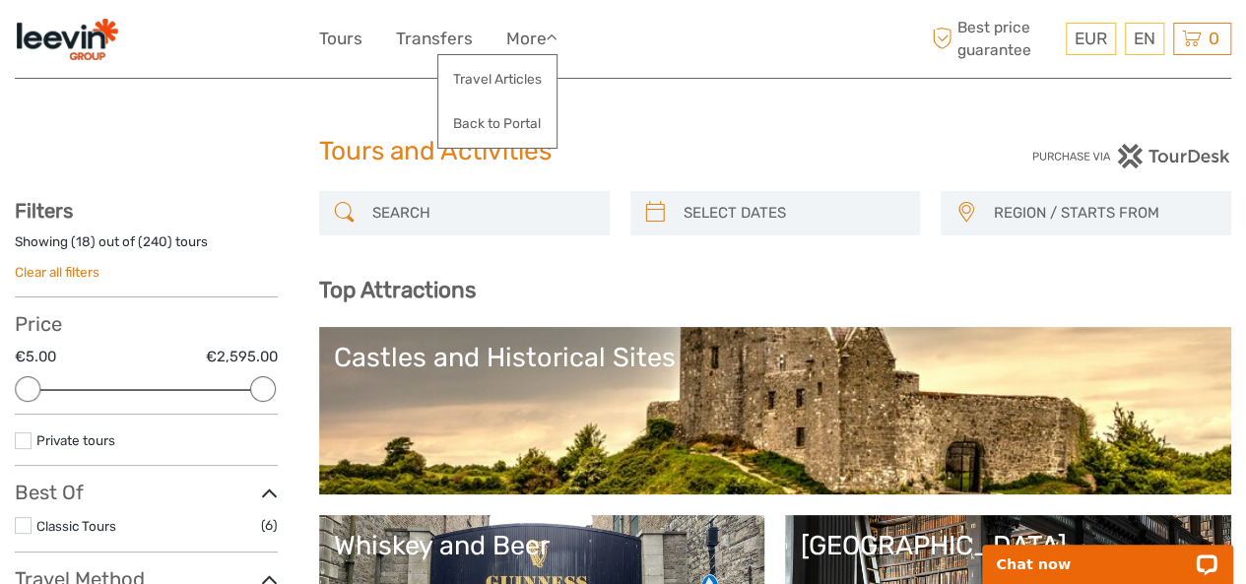
click at [43, 38] on img at bounding box center [67, 39] width 104 height 48
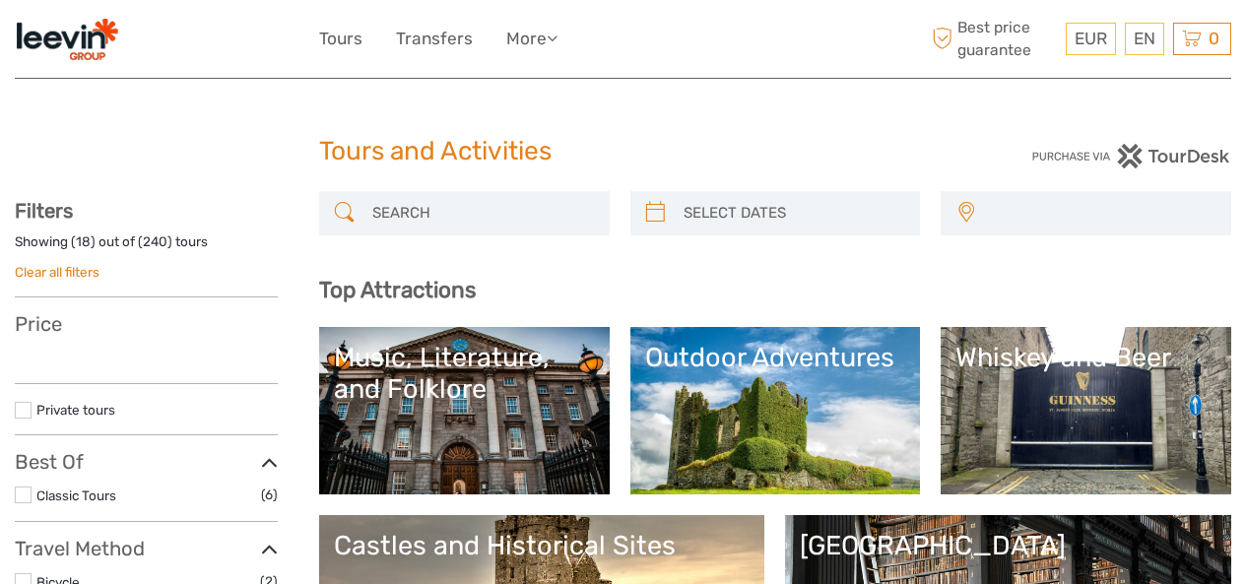
select select
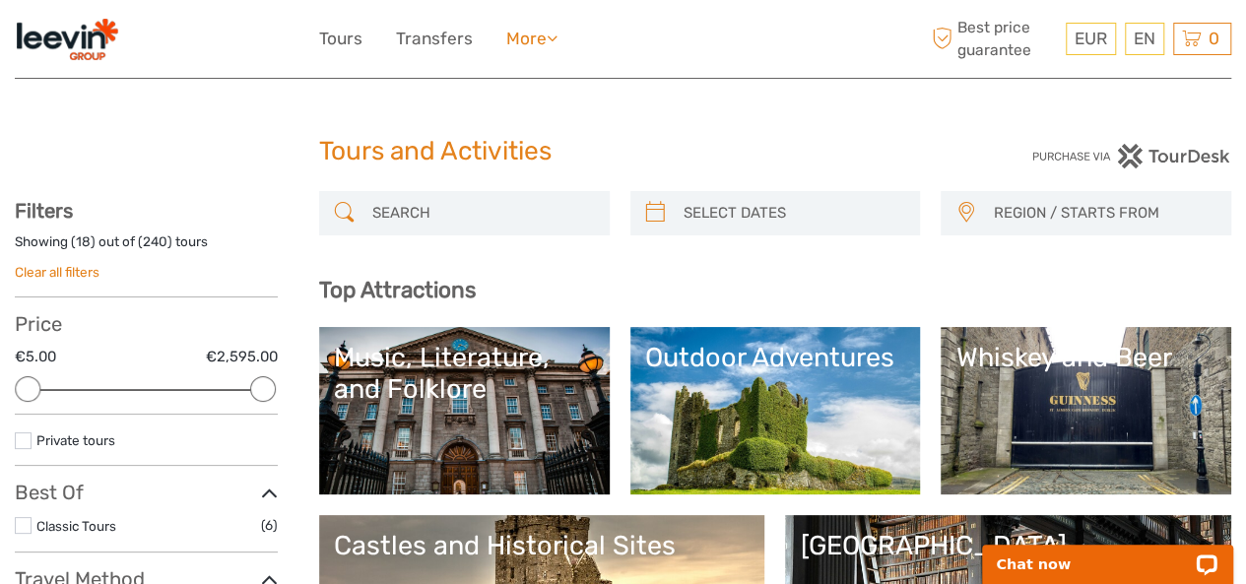
click at [514, 33] on link "More" at bounding box center [531, 39] width 51 height 29
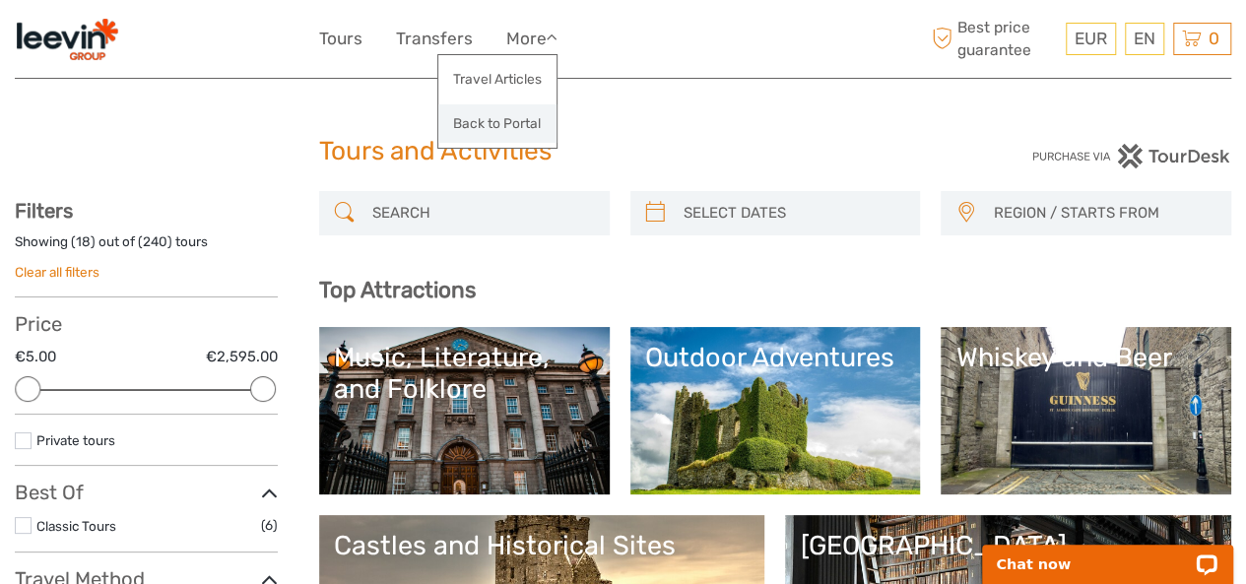
click at [536, 124] on link "Back to Portal" at bounding box center [497, 123] width 118 height 38
click at [569, 44] on ul "Tours Transfers More Travel Articles Back to Portal Travel Articles Back to Por…" at bounding box center [453, 39] width 268 height 29
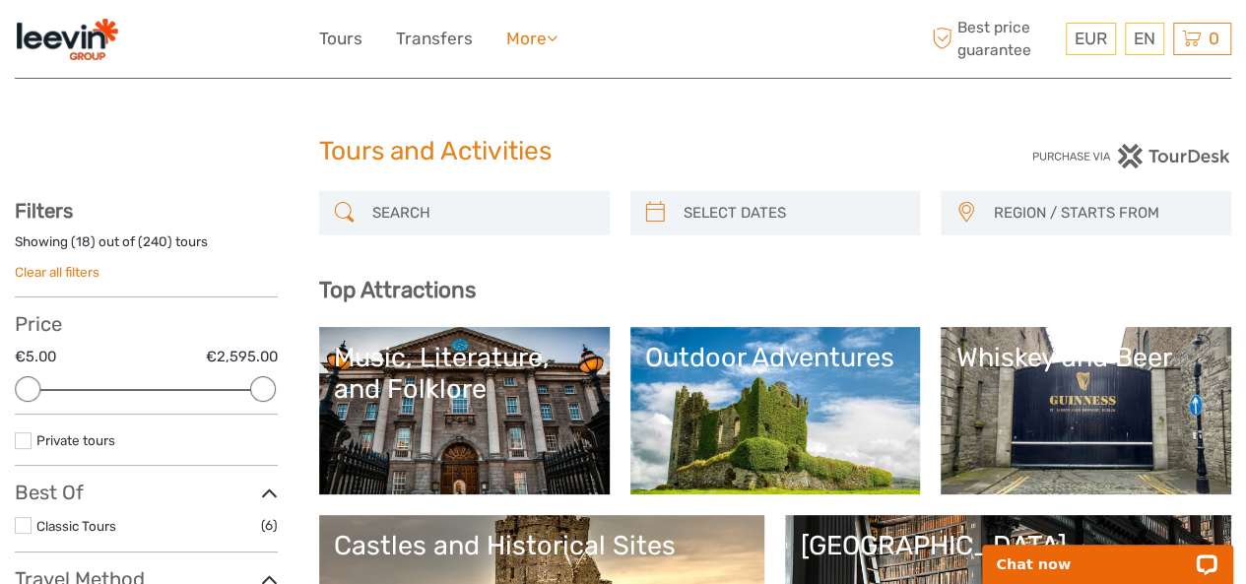
click at [546, 34] on link "More" at bounding box center [531, 39] width 51 height 29
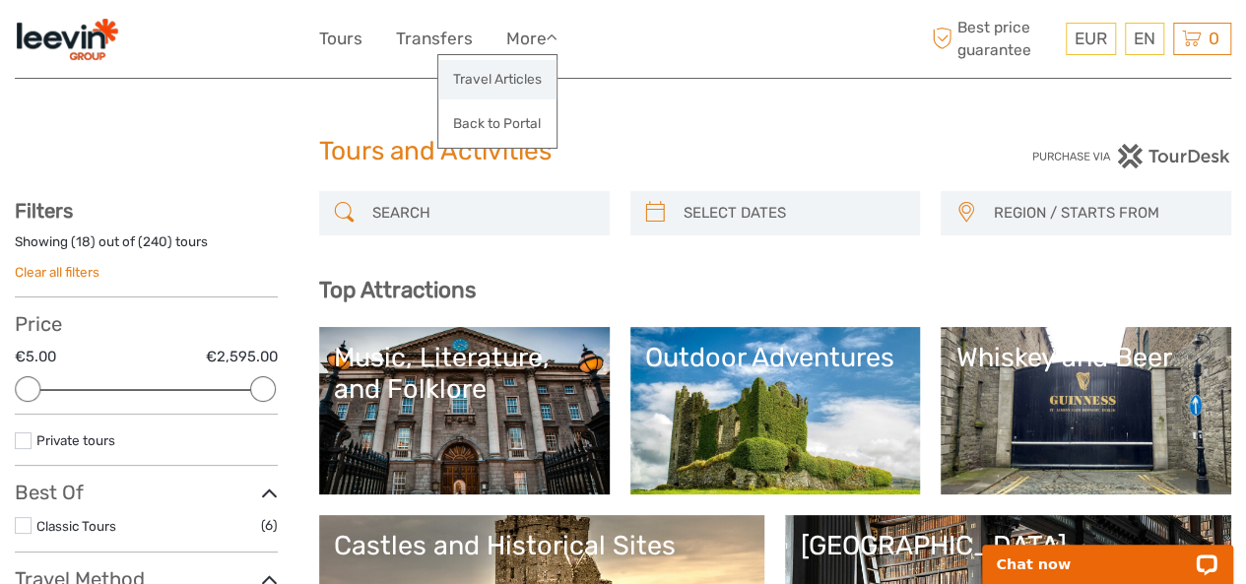
click at [528, 76] on link "Travel Articles" at bounding box center [497, 79] width 118 height 38
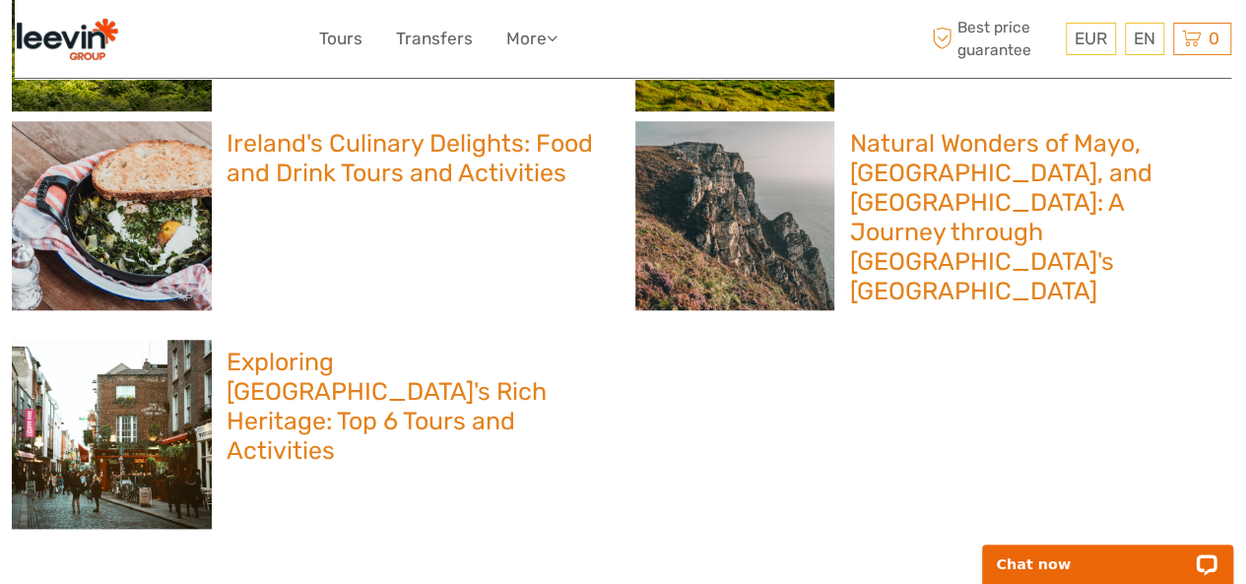
click at [376, 143] on h2 "Ireland's Culinary Delights: Food and Drink Tours and Activities" at bounding box center [412, 158] width 370 height 59
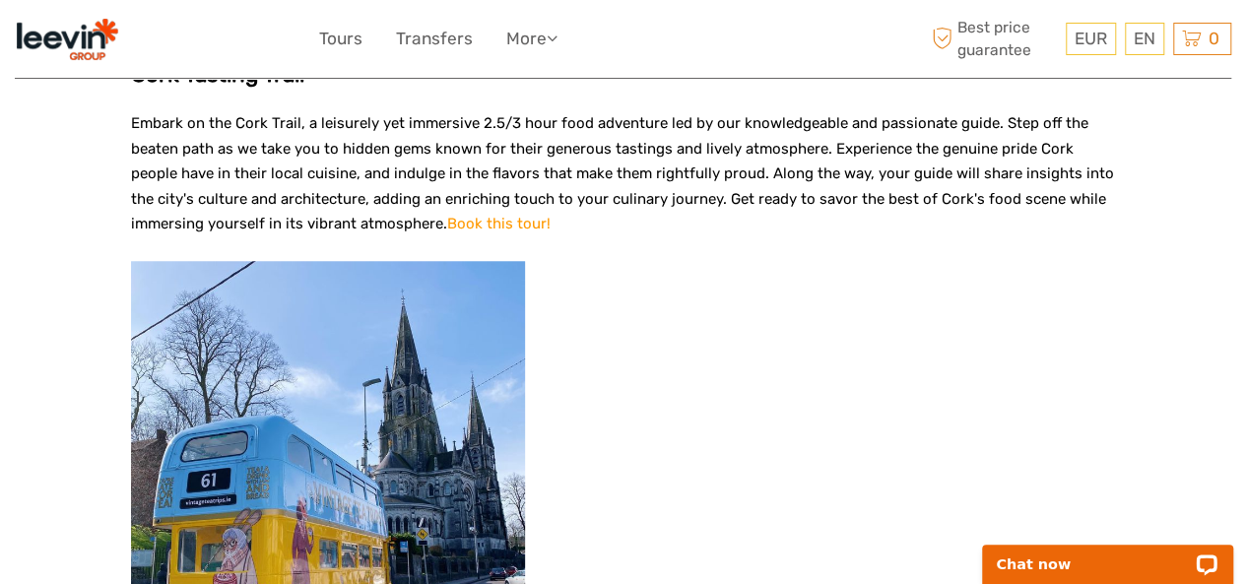
scroll to position [4631, 0]
